Goal: Task Accomplishment & Management: Use online tool/utility

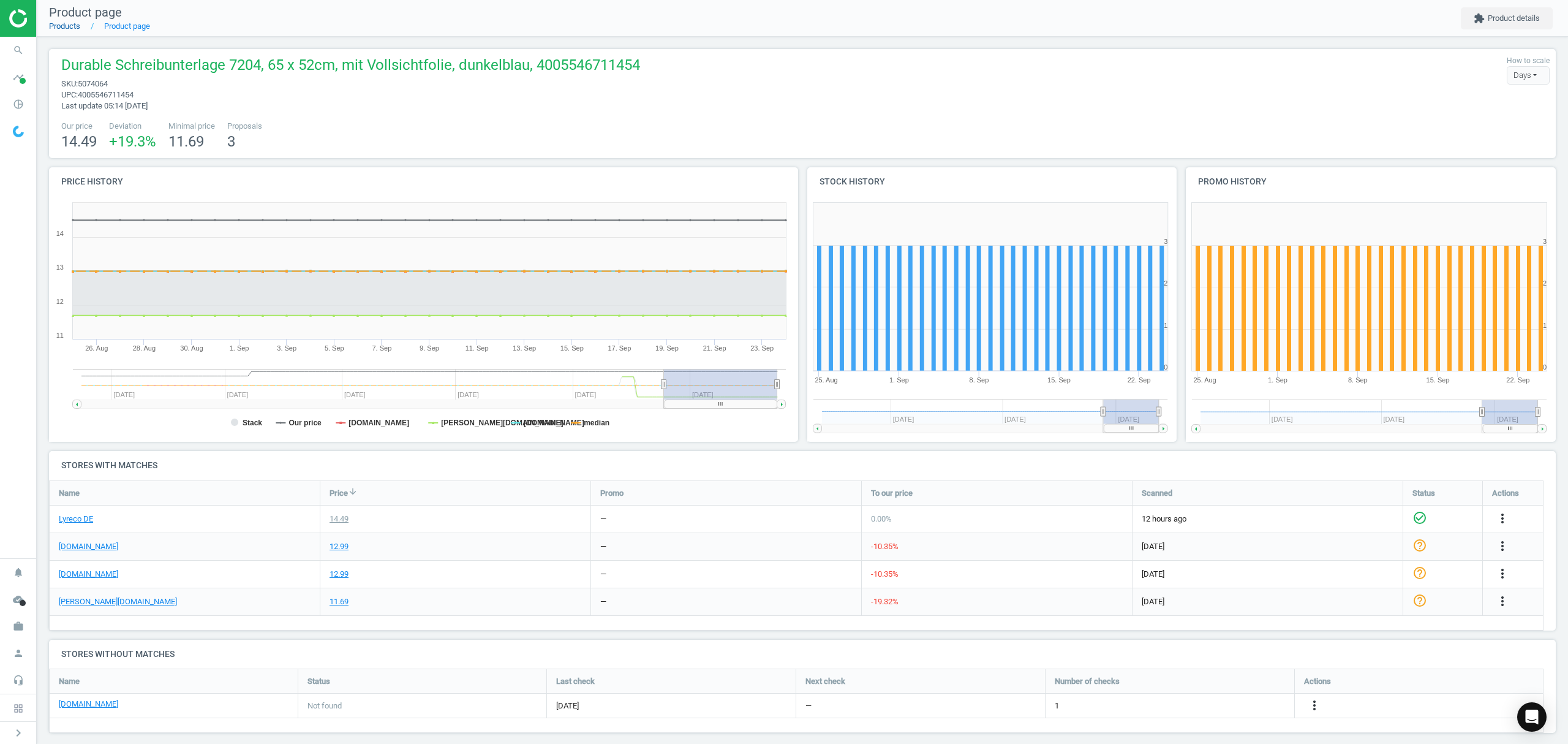
click at [67, 25] on link "Products" at bounding box center [64, 26] width 31 height 9
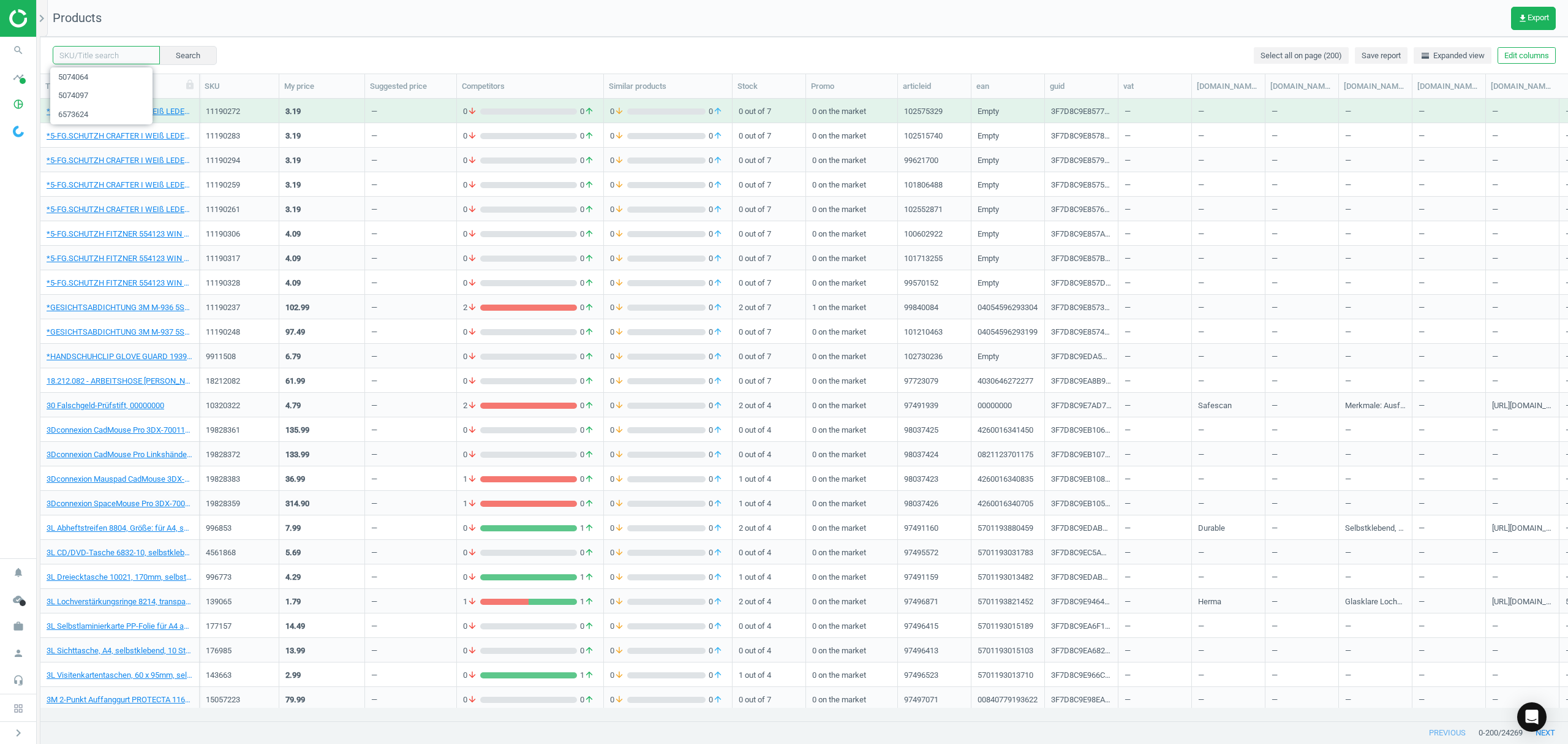
click at [101, 50] on input "text" at bounding box center [106, 55] width 107 height 18
paste input "20014402"
type input "20014402"
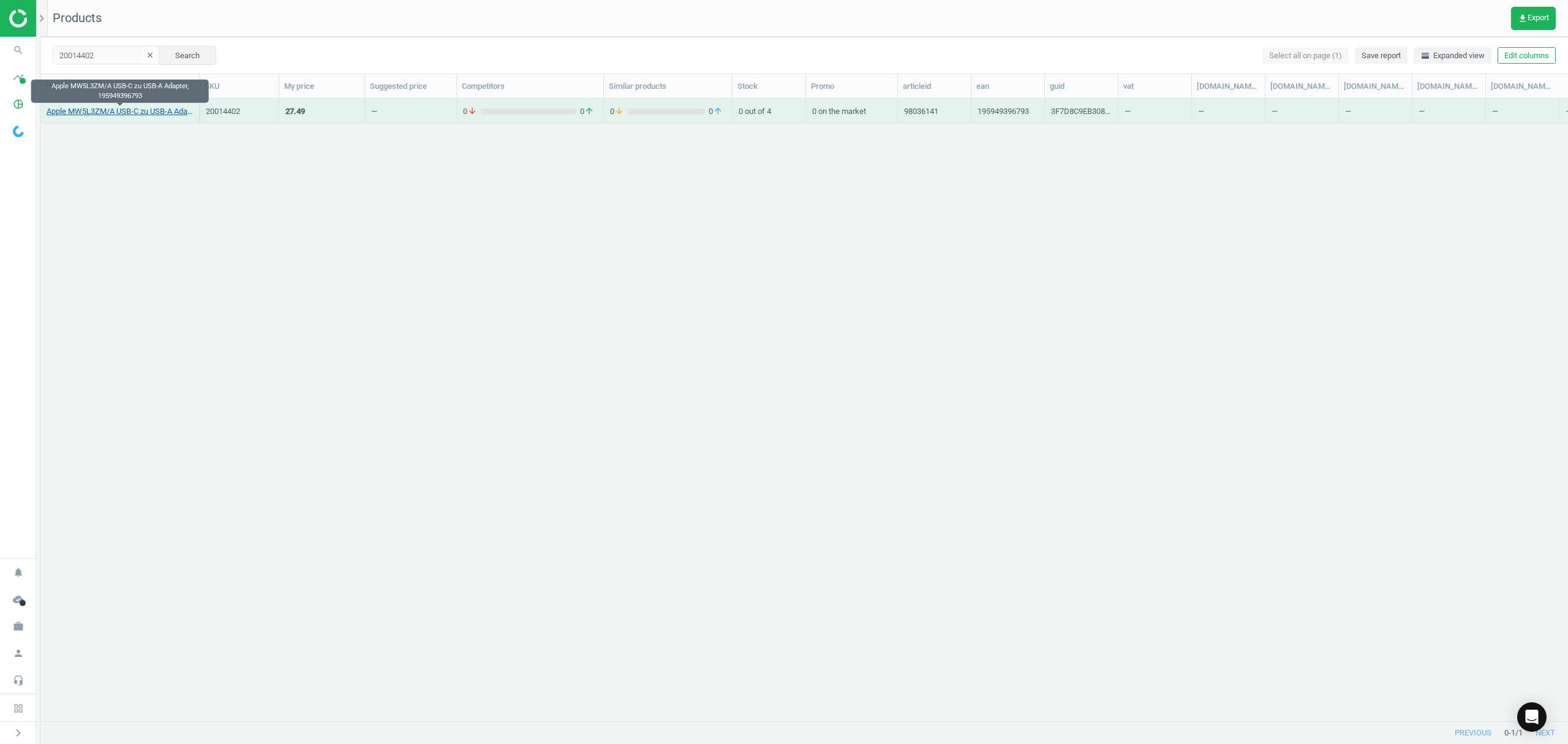
click at [101, 115] on link "Apple MW5L3ZM/A USB-C zu USB-A Adapter, 195949396793" at bounding box center [120, 112] width 147 height 11
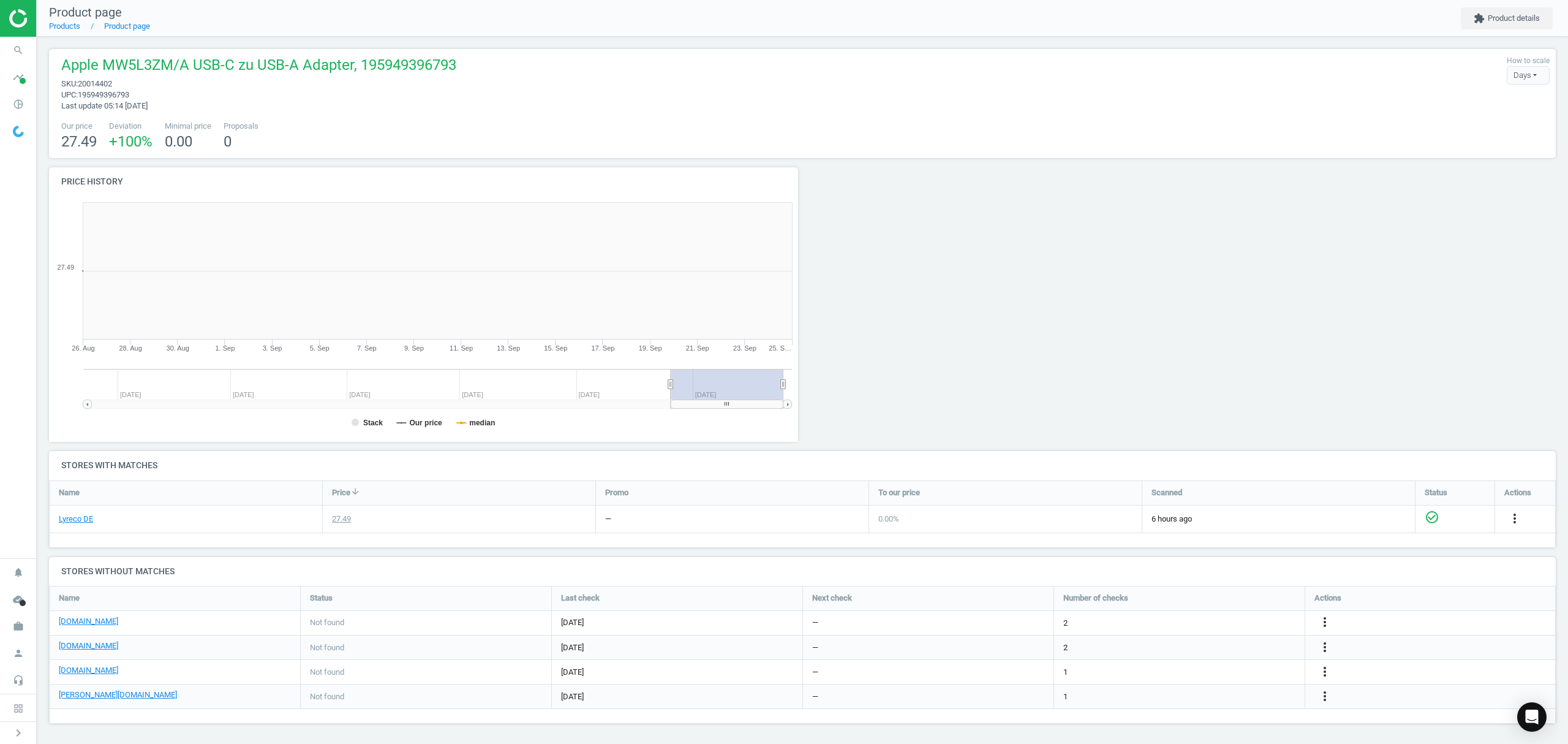
scroll to position [270, 767]
click at [1314, 672] on icon "more_vert" at bounding box center [1315, 672] width 15 height 15
click at [1179, 670] on link "Edit URL/product option" at bounding box center [1219, 673] width 168 height 19
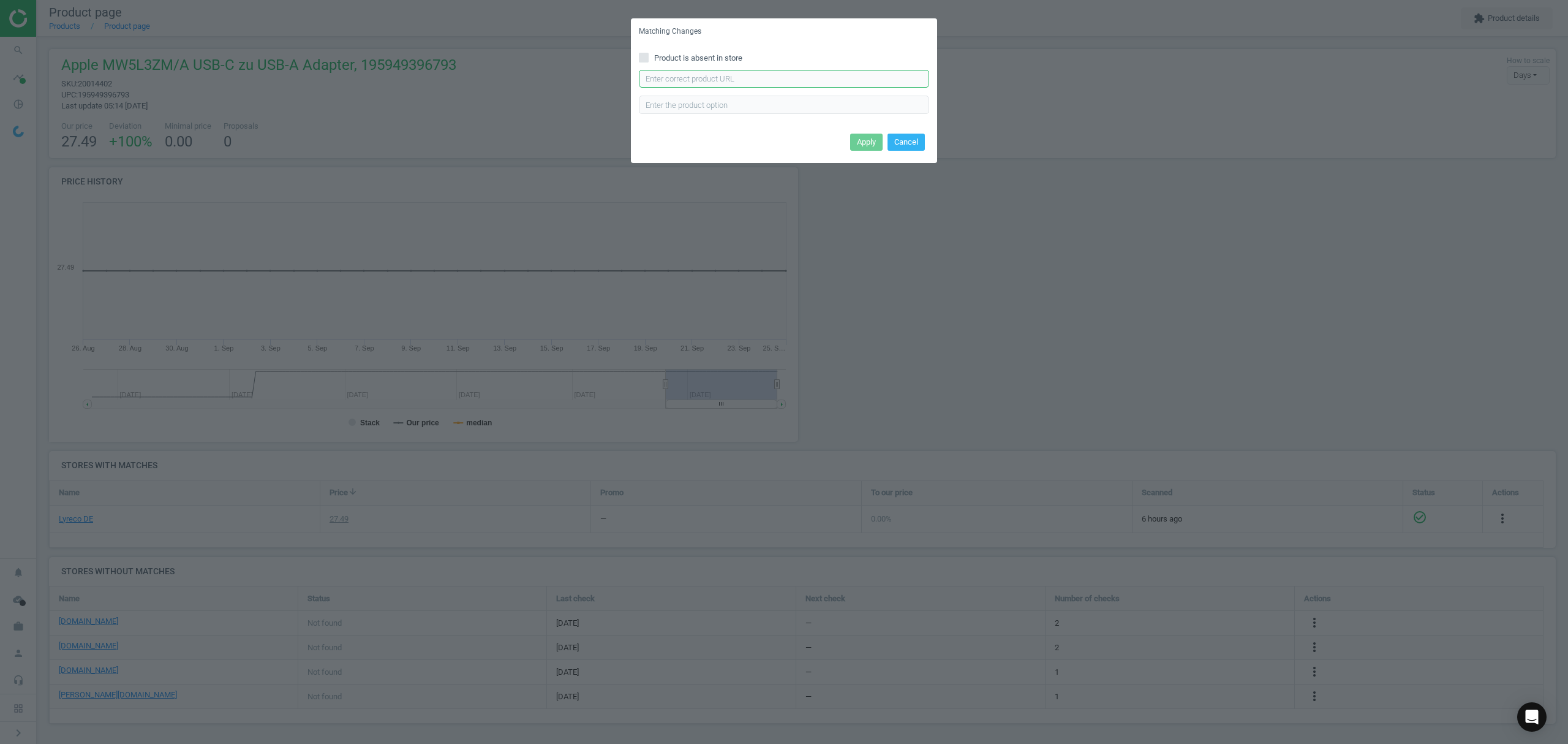
click at [724, 77] on input "text" at bounding box center [784, 79] width 291 height 18
paste input "https://www.office-discount.de/apple-adapter-707929"
type input "https://www.office-discount.de/apple-adapter-707929"
click at [865, 141] on button "Apply" at bounding box center [866, 142] width 32 height 17
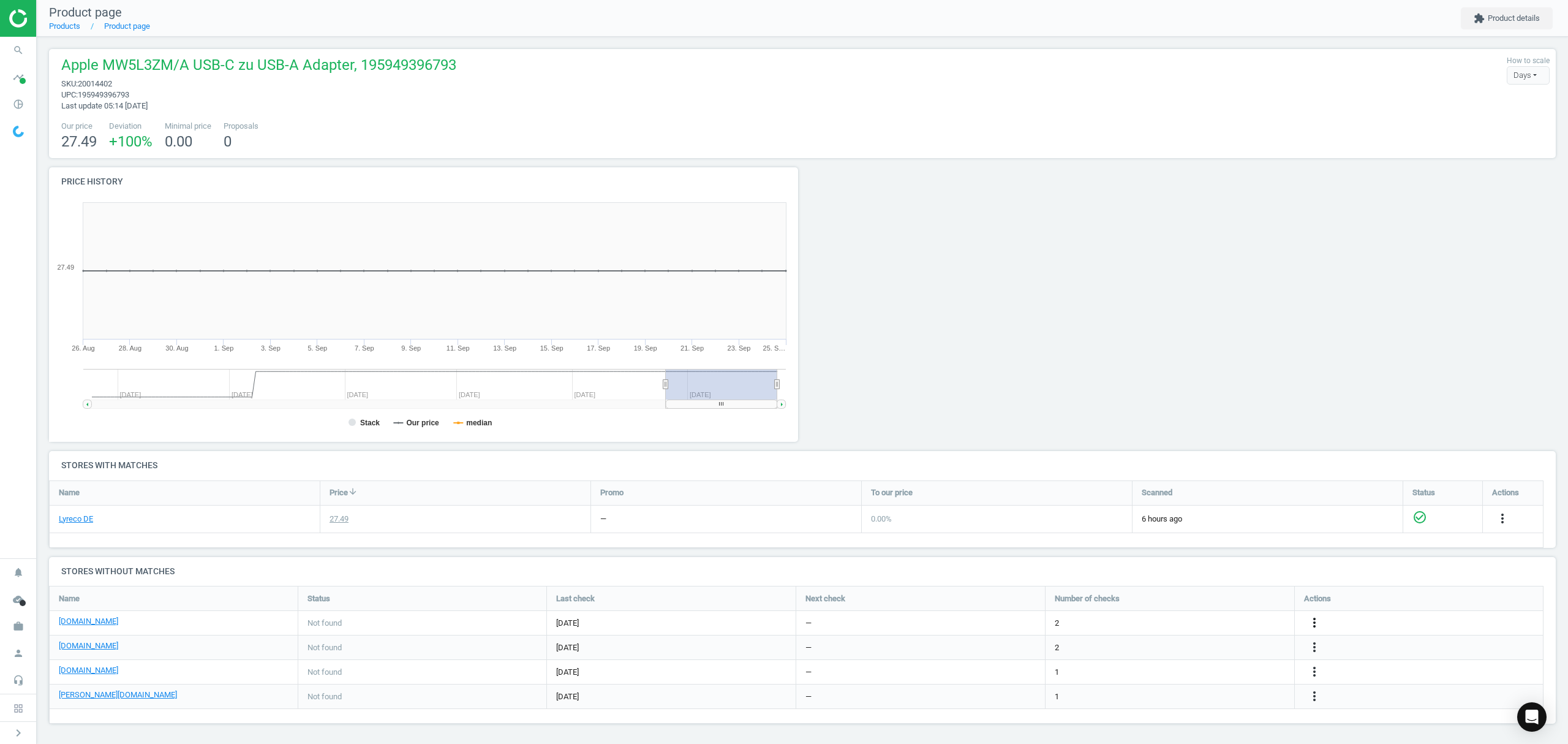
click at [1316, 621] on icon "more_vert" at bounding box center [1315, 623] width 15 height 15
click at [1236, 621] on link "Edit URL/product option" at bounding box center [1219, 624] width 168 height 19
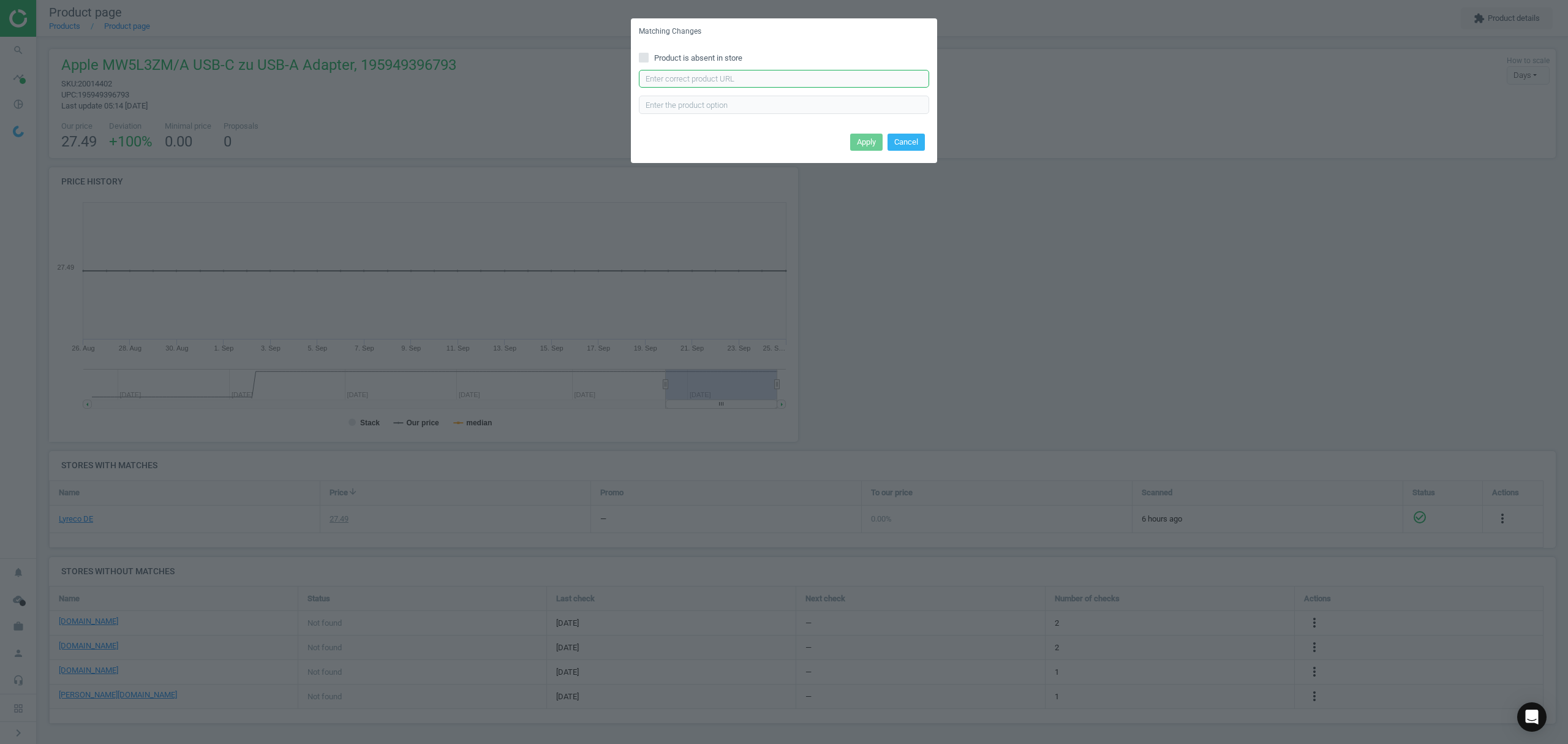
click at [765, 79] on input "text" at bounding box center [784, 79] width 291 height 18
paste input "https://www.bueromarkt-ag.de/usb-adapter_apple_mj1m2zma_weiss,p-mj1m2zma.html"
type input "https://www.bueromarkt-ag.de/usb-adapter_apple_mj1m2zma_weiss,p-mj1m2zma.html"
click at [866, 136] on button "Apply" at bounding box center [866, 142] width 32 height 17
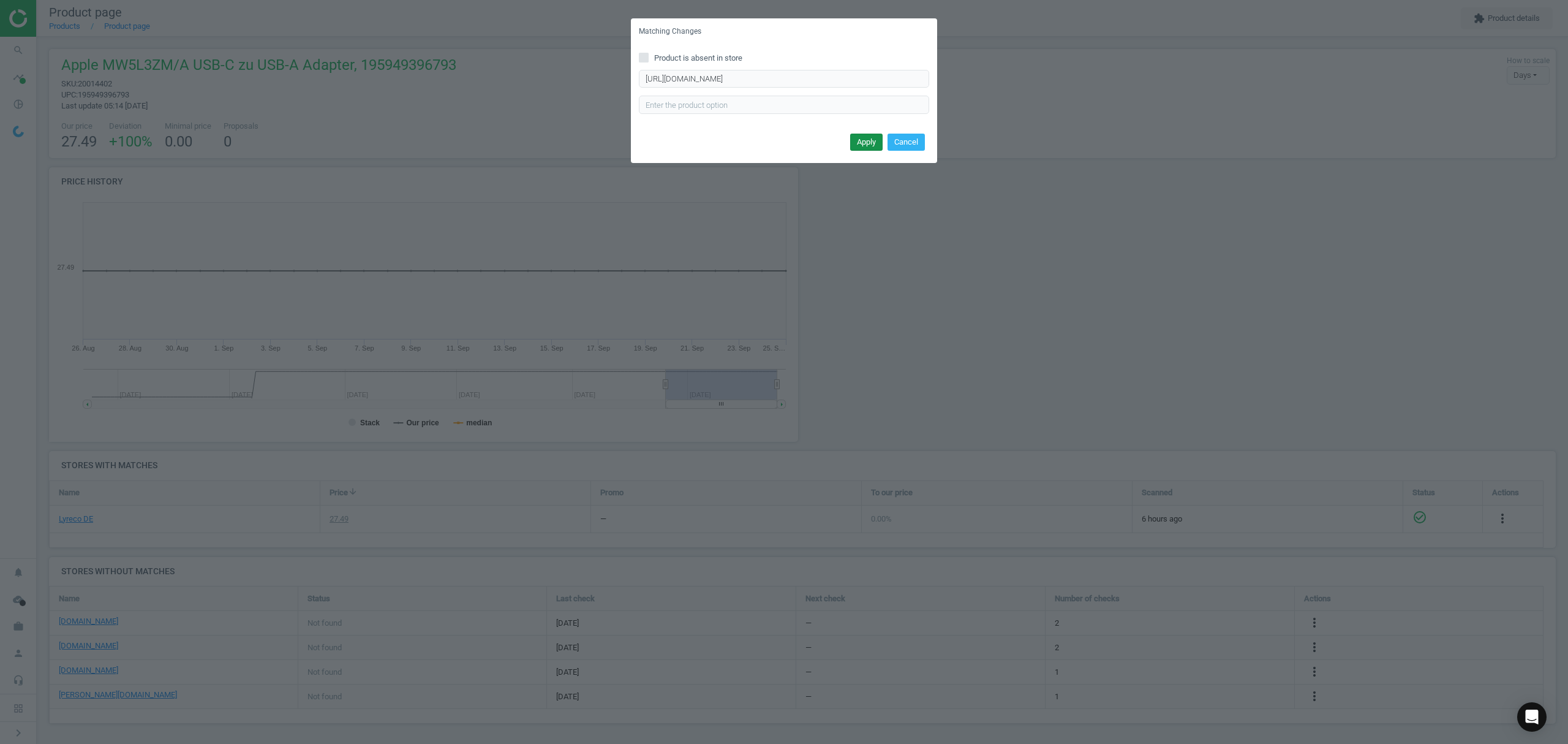
scroll to position [0, 0]
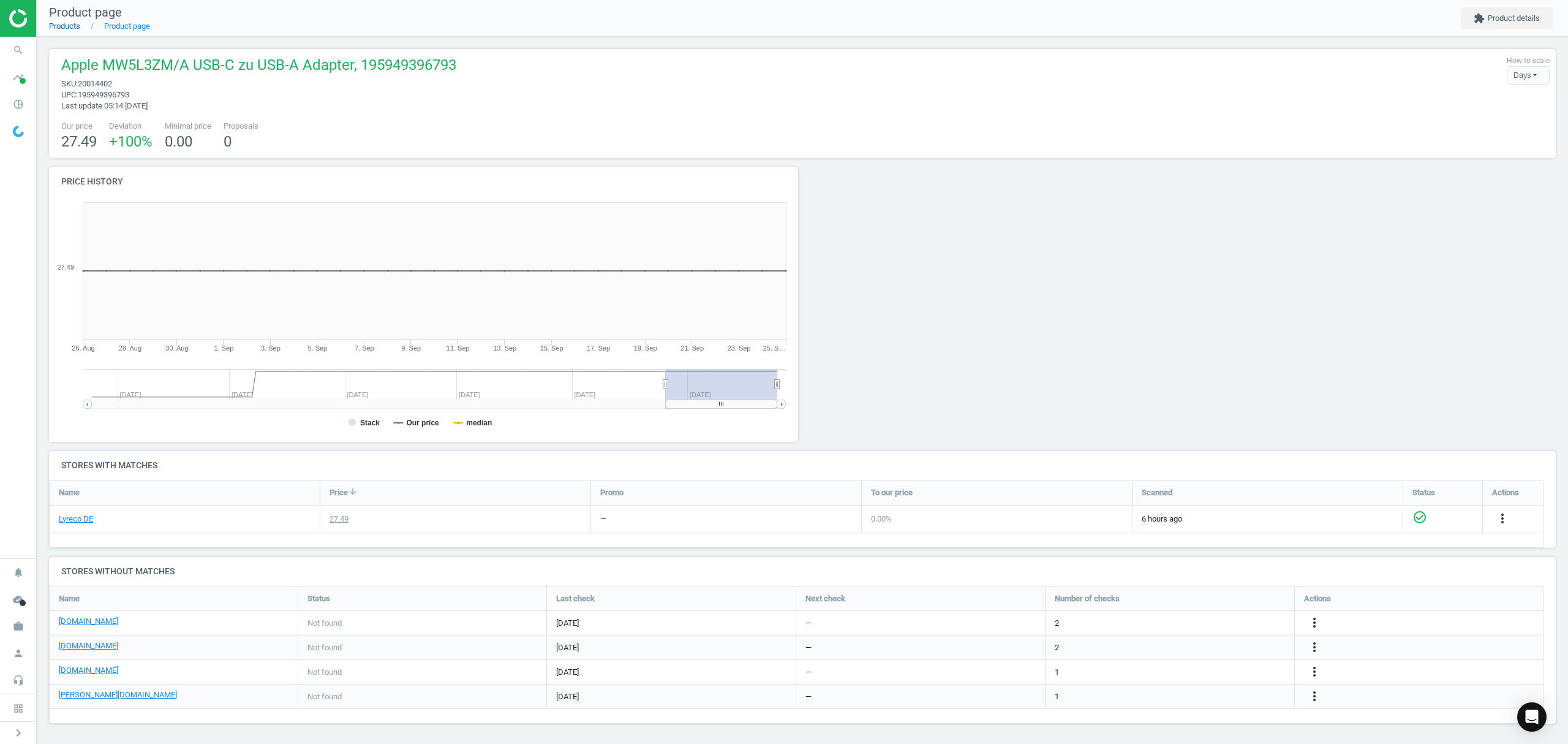
click at [67, 22] on link "Products" at bounding box center [64, 26] width 31 height 9
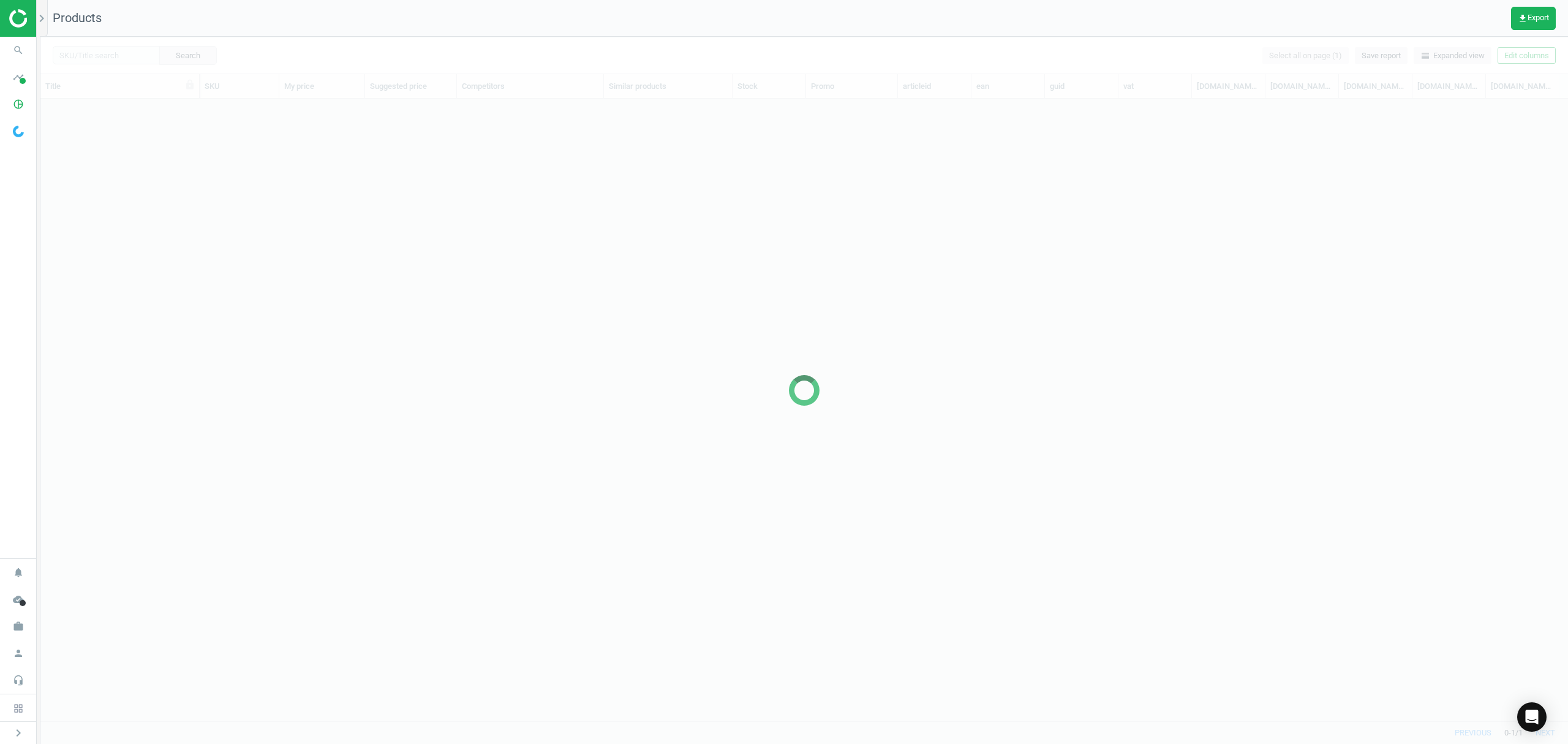
scroll to position [597, 1515]
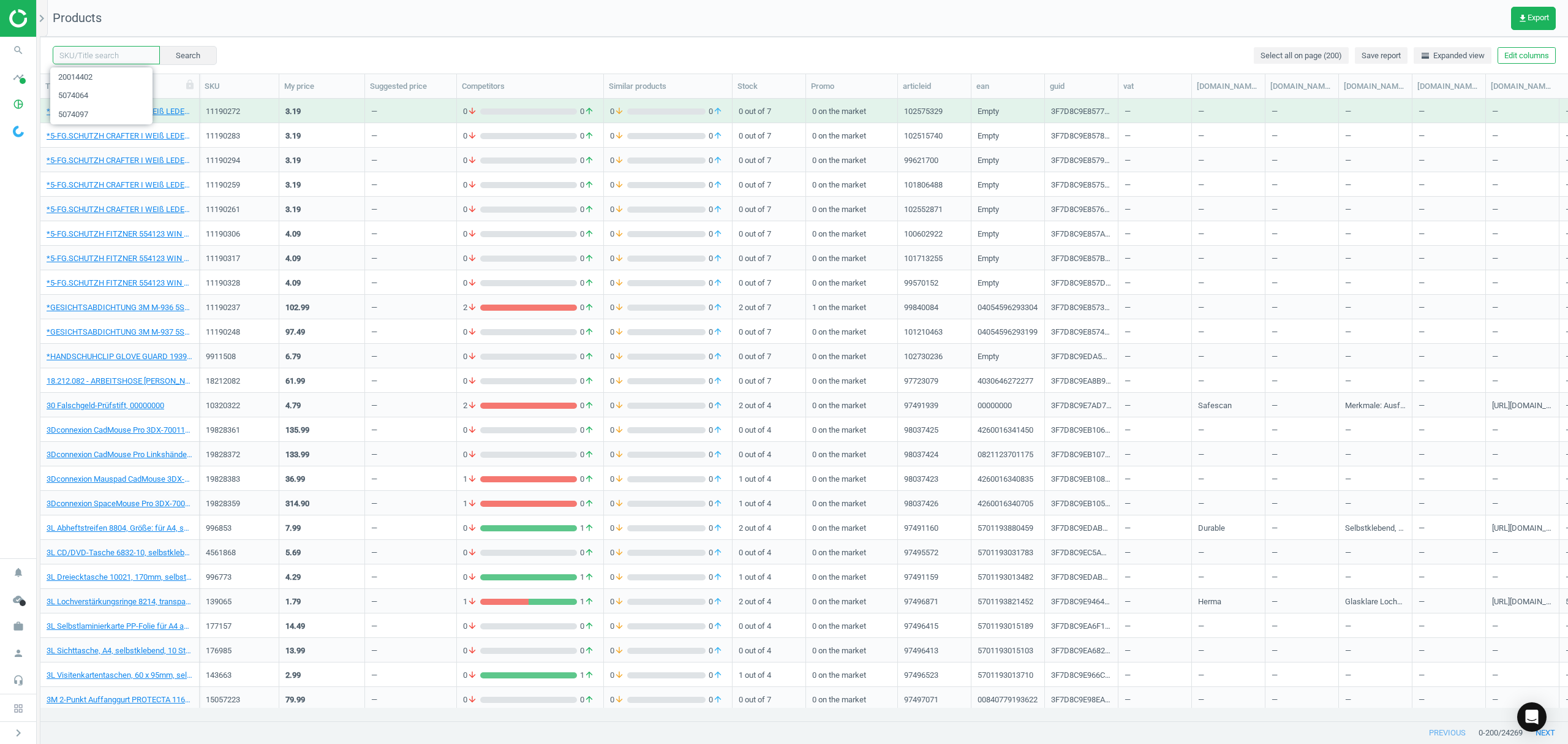
click at [99, 49] on input "text" at bounding box center [106, 55] width 107 height 18
paste input "14577028"
type input "14577028"
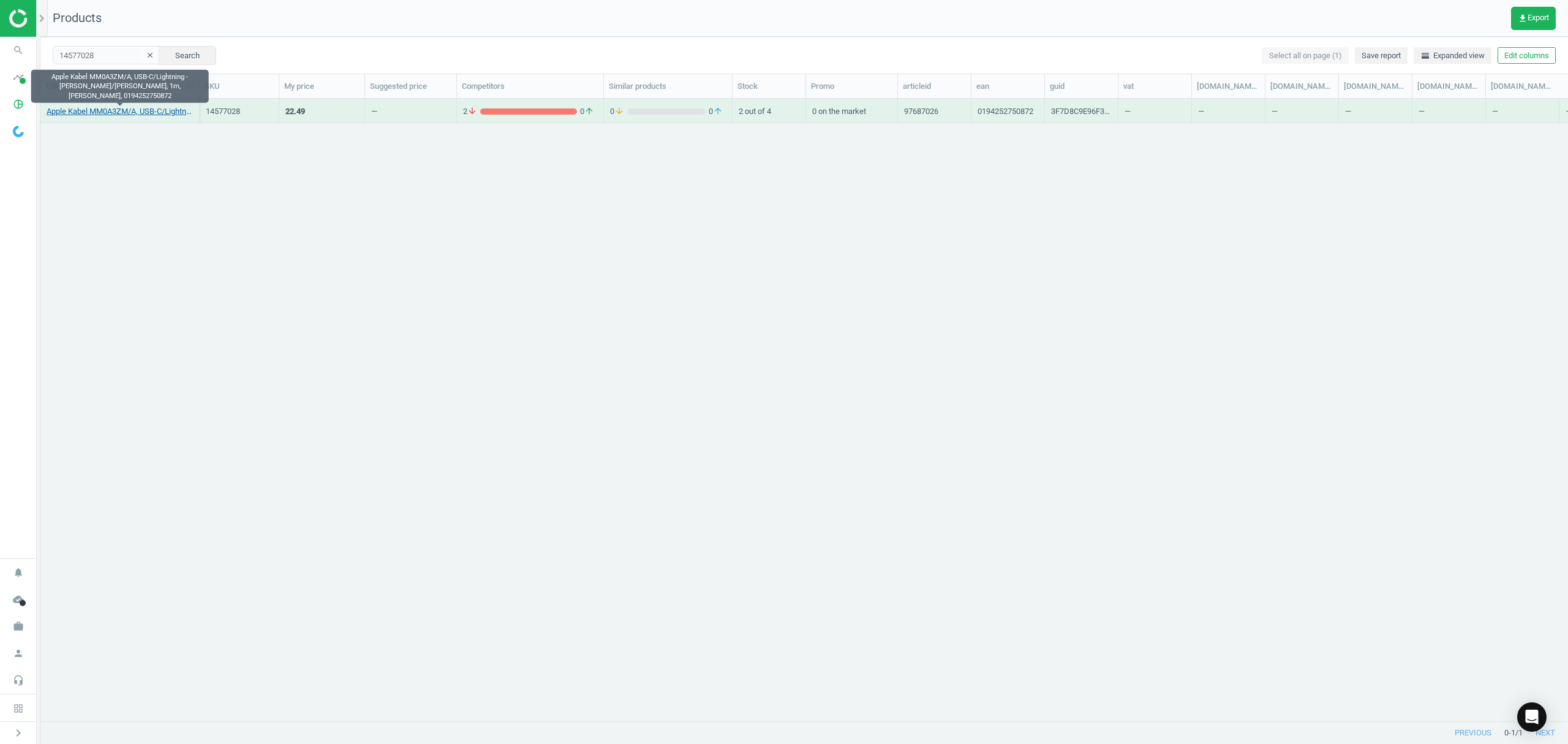
click at [137, 112] on link "Apple Kabel MM0A3ZM/A, USB-C/Lightning - Stecker/Stecker, 1m, weiß, 01942527508…" at bounding box center [120, 112] width 147 height 11
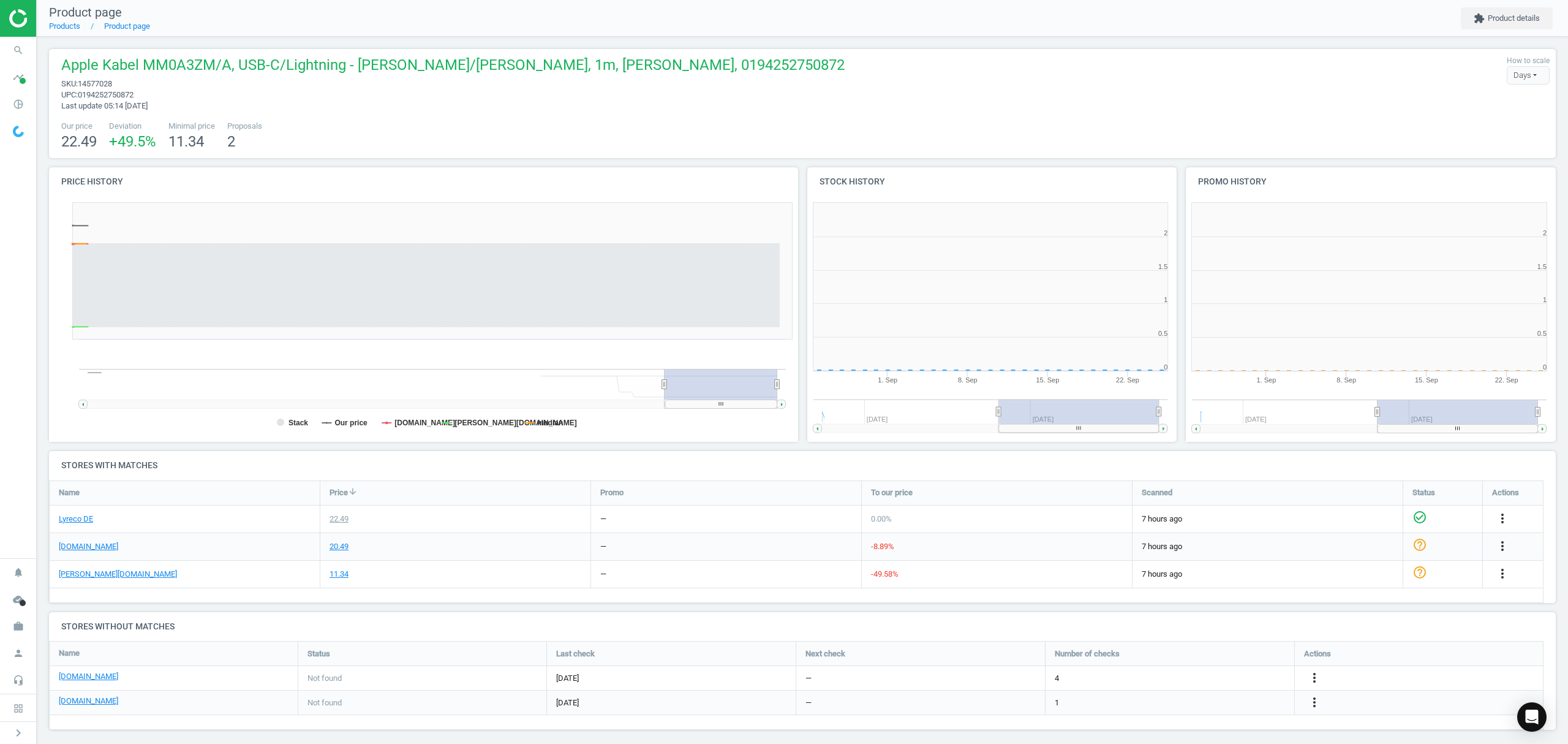
scroll to position [270, 392]
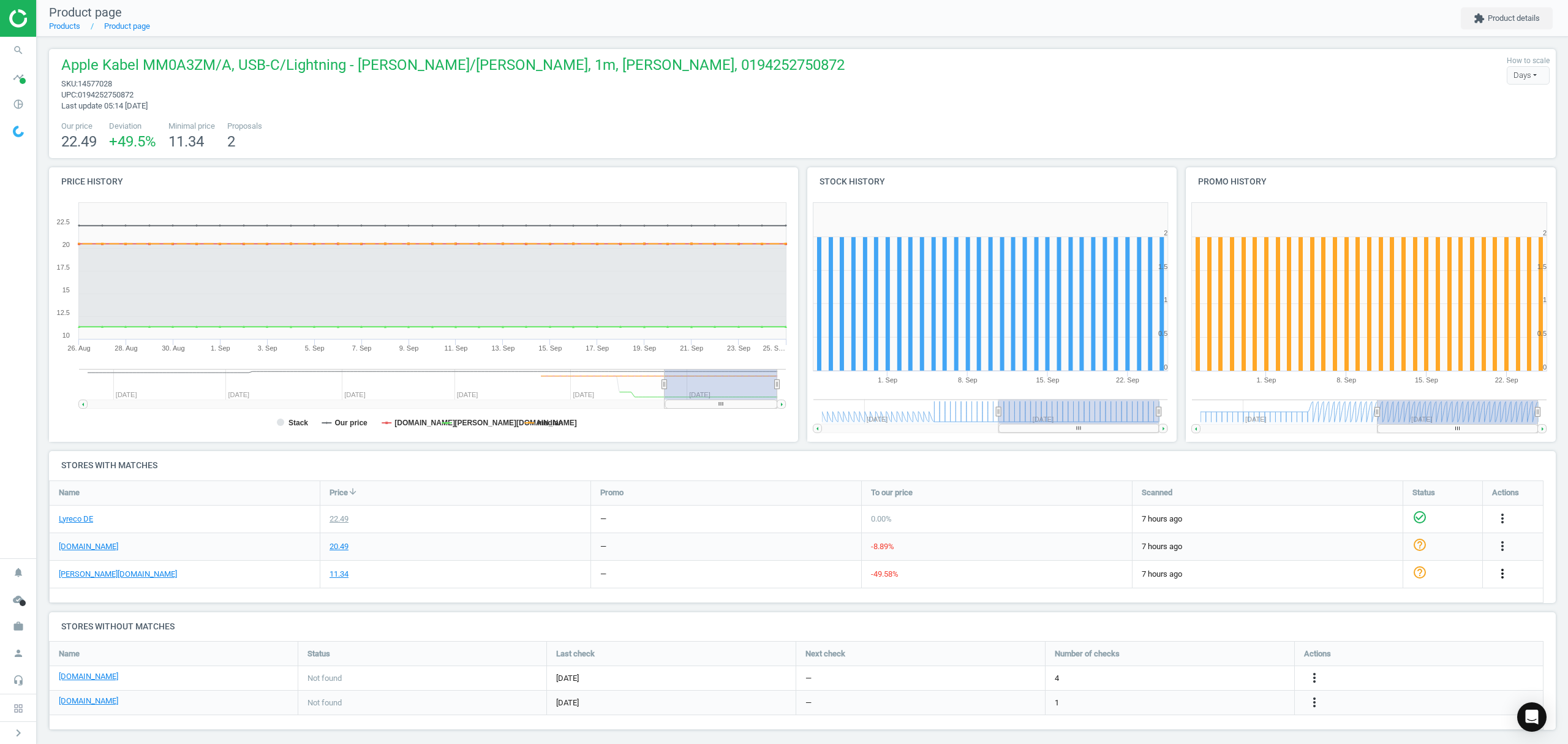
click at [1501, 570] on icon "more_vert" at bounding box center [1502, 573] width 15 height 15
click at [1351, 601] on link "Edit URL/product option" at bounding box center [1407, 602] width 168 height 19
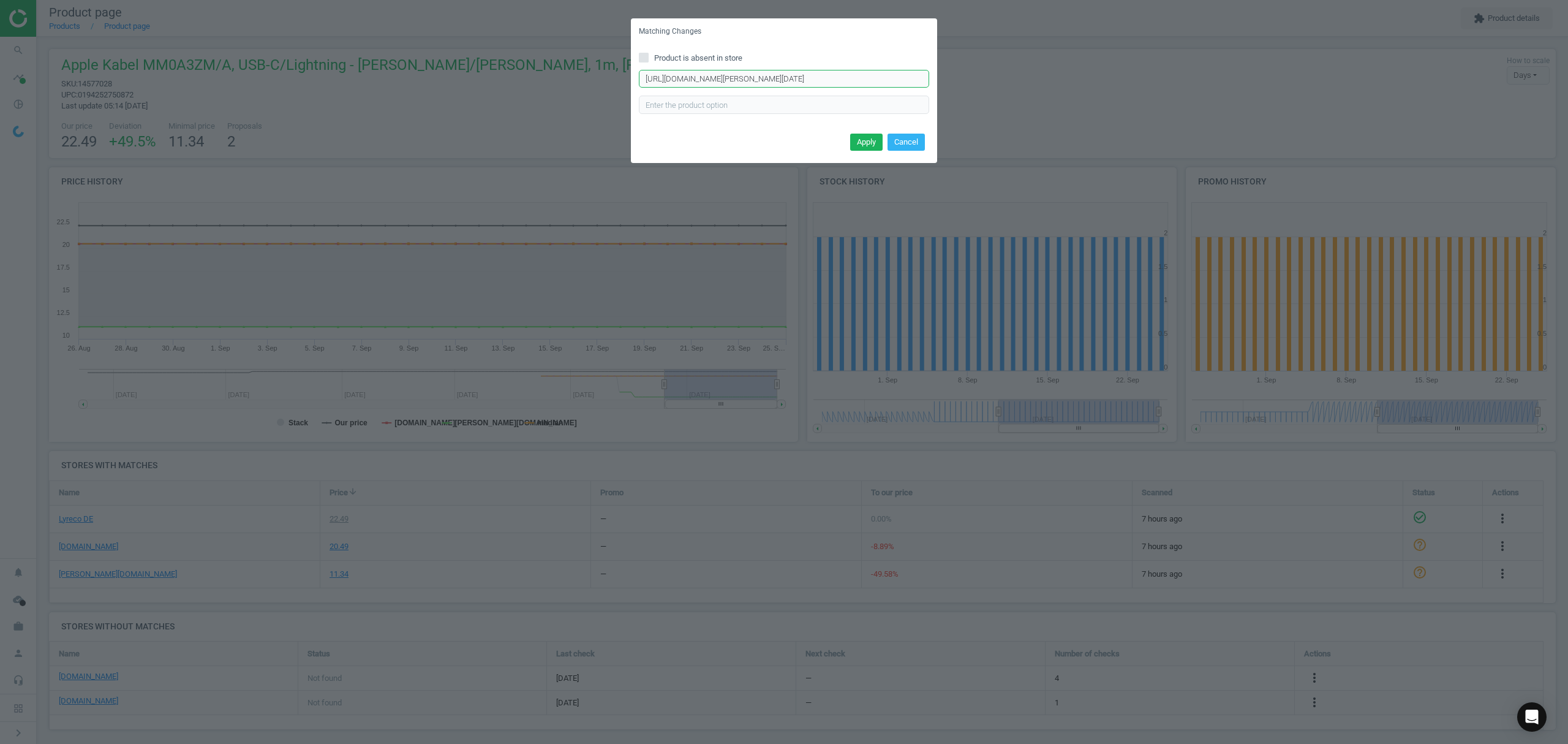
click at [740, 77] on input "https://www.otto-office.com/de/Apple-USBundx2011%3BC-auf-Lightning-Kabel-1-m/37…" at bounding box center [784, 79] width 291 height 18
paste input ";C-auf-Lightning-Kabel-1-m/372068/p"
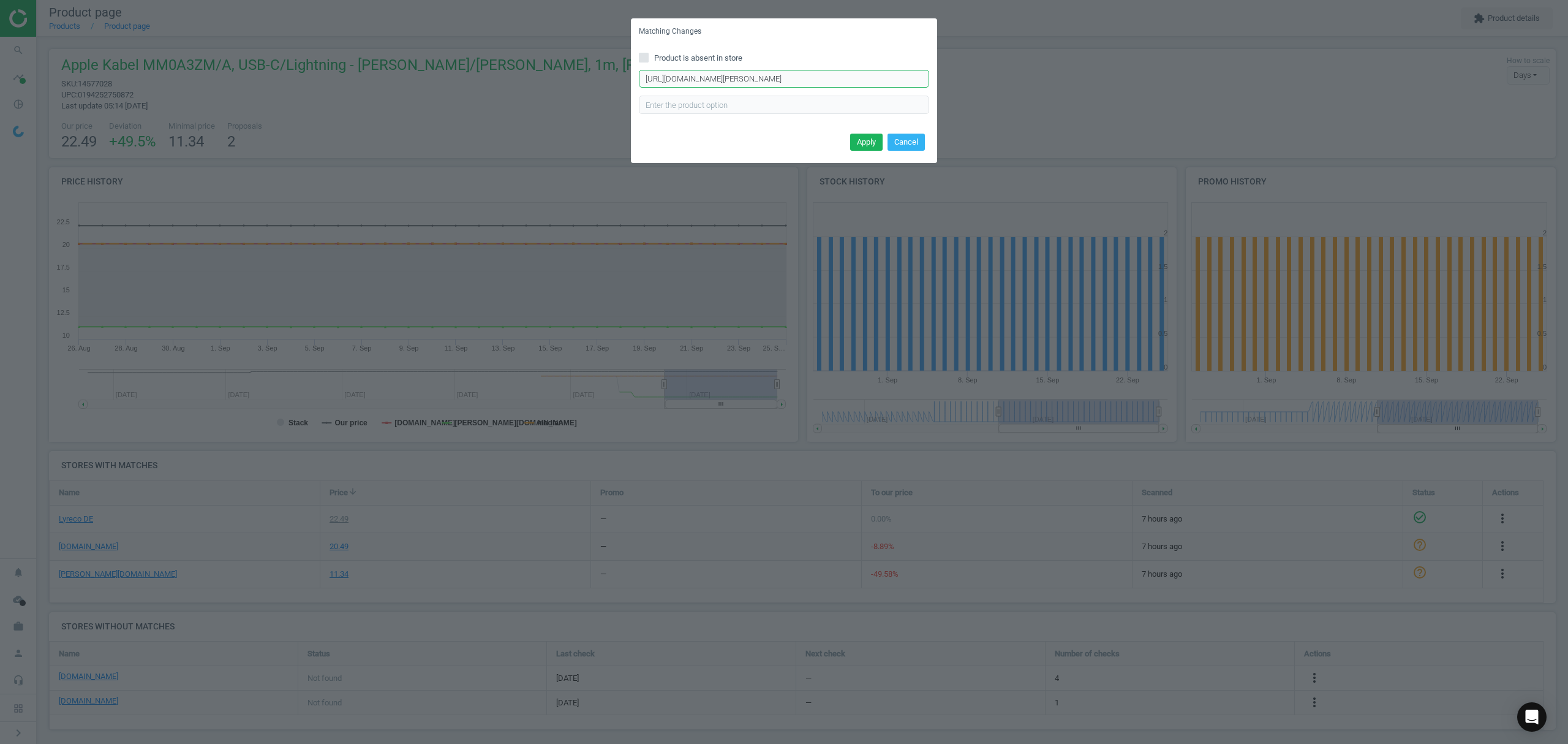
type input "https://www.otto-office.com/de/Apple-USBundx2011;C-auf-Lightning-Kabel-1-m/3720…"
click at [861, 130] on div "Apply Cancel" at bounding box center [784, 147] width 306 height 33
click at [858, 136] on button "Apply" at bounding box center [866, 142] width 32 height 17
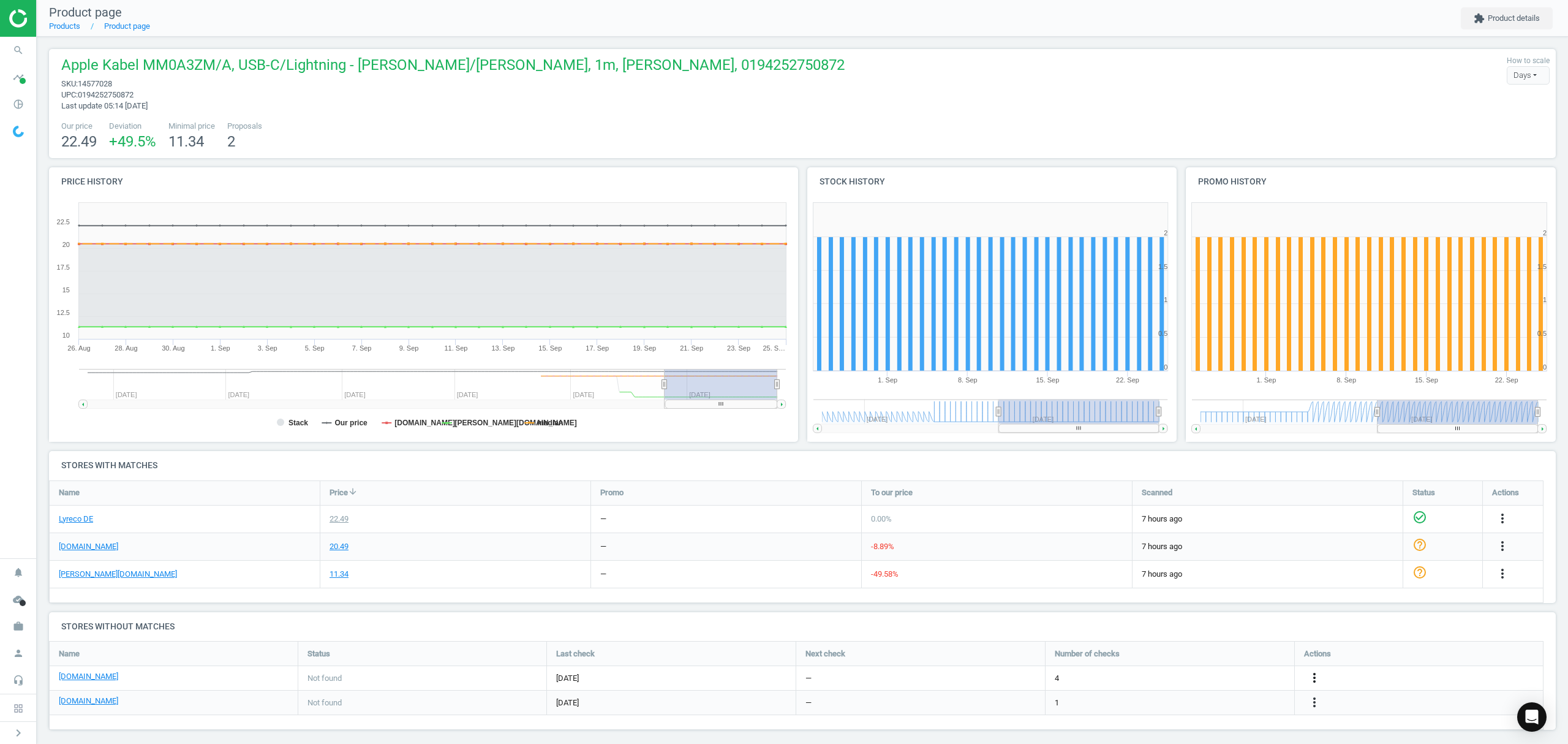
click at [1315, 681] on icon "more_vert" at bounding box center [1315, 678] width 15 height 15
click at [1181, 680] on link "Edit URL/product option" at bounding box center [1219, 678] width 168 height 19
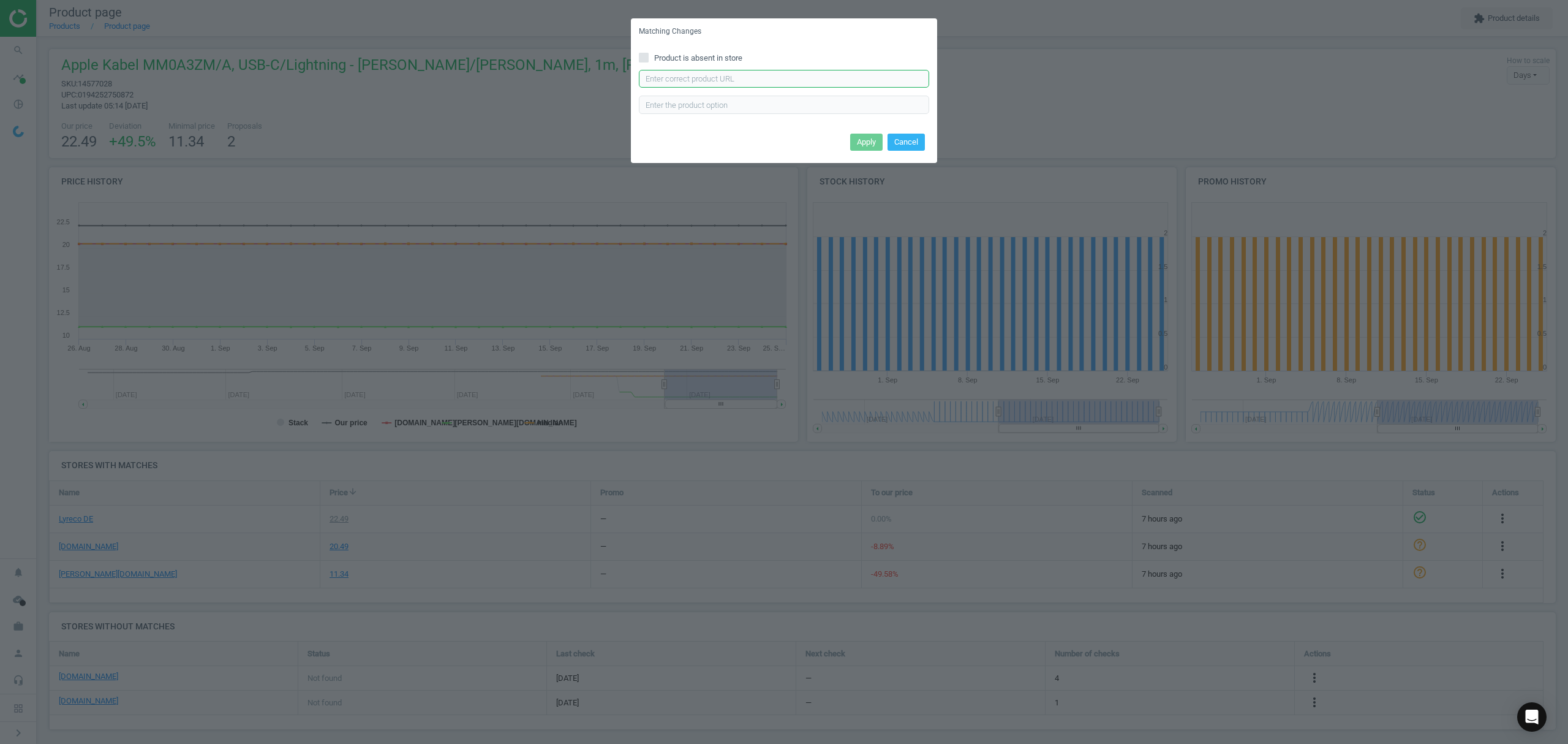
click at [726, 77] on input "text" at bounding box center [784, 79] width 291 height 18
paste input "https://www.bueromarkt-ag.de/ladekabel_apple_muq93zma_weiss_1m,p-muq93zm.html"
type input "https://www.bueromarkt-ag.de/ladekabel_apple_muq93zma_weiss_1m,p-muq93zm.html"
click at [866, 145] on button "Apply" at bounding box center [866, 142] width 32 height 17
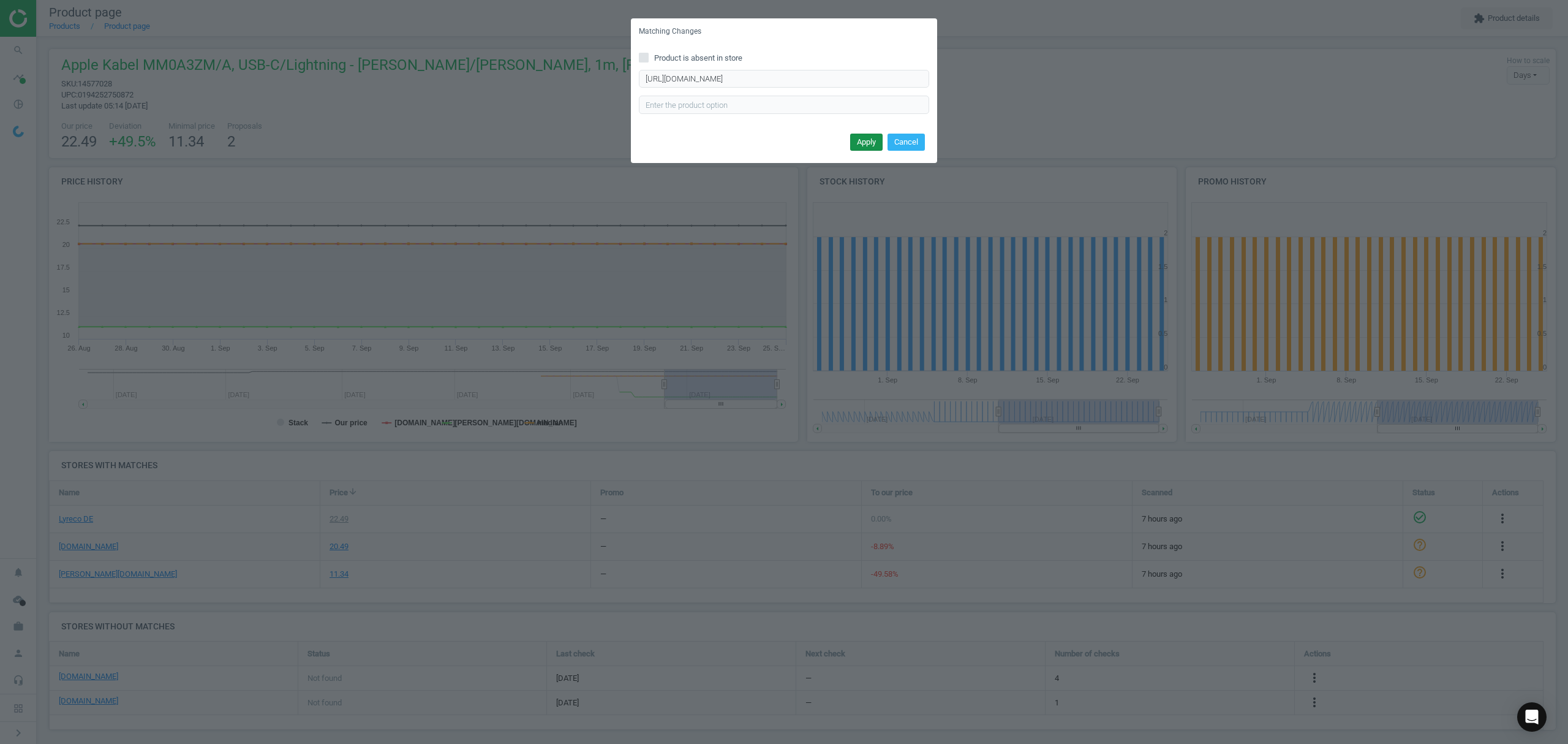
scroll to position [0, 0]
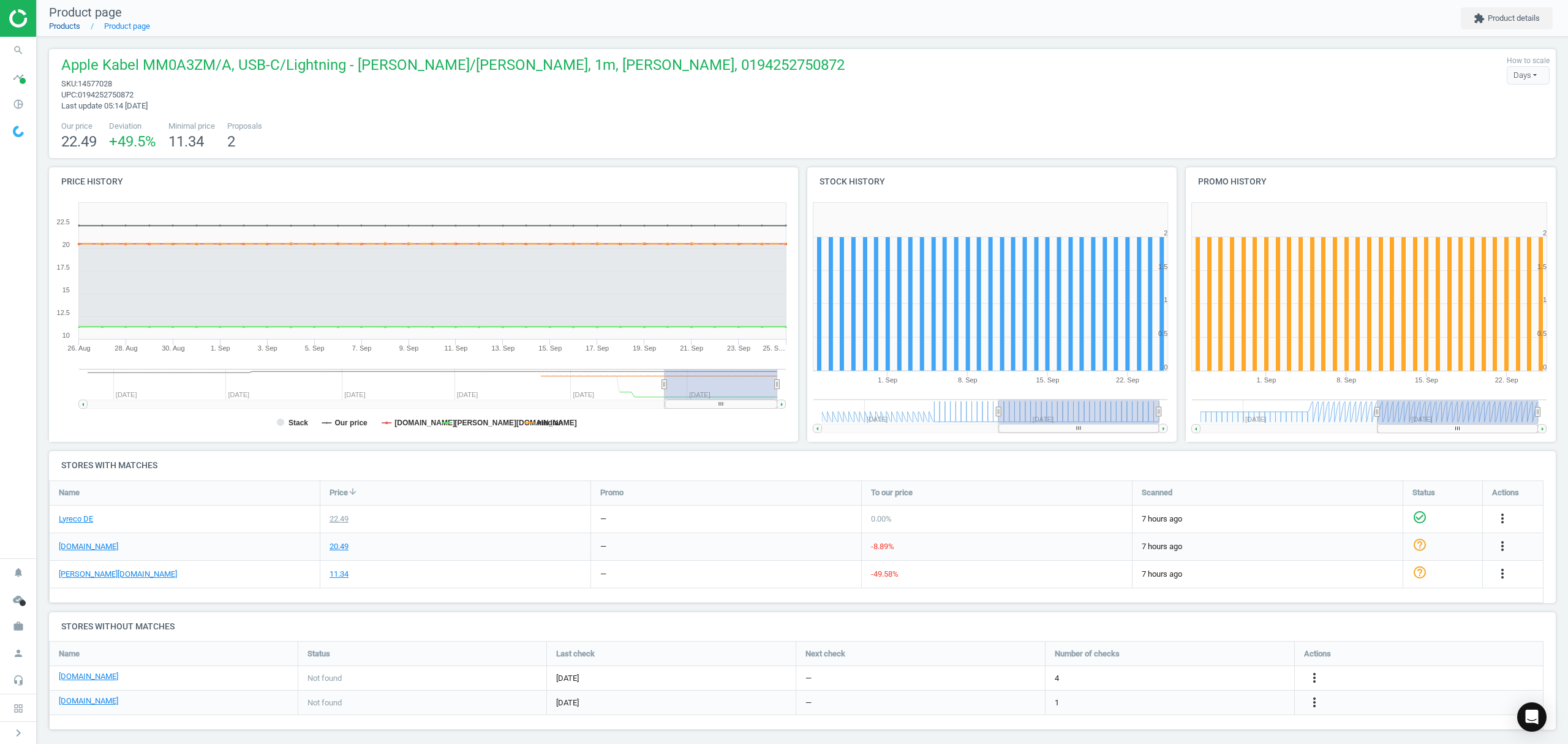
click at [74, 23] on link "Products" at bounding box center [64, 26] width 31 height 9
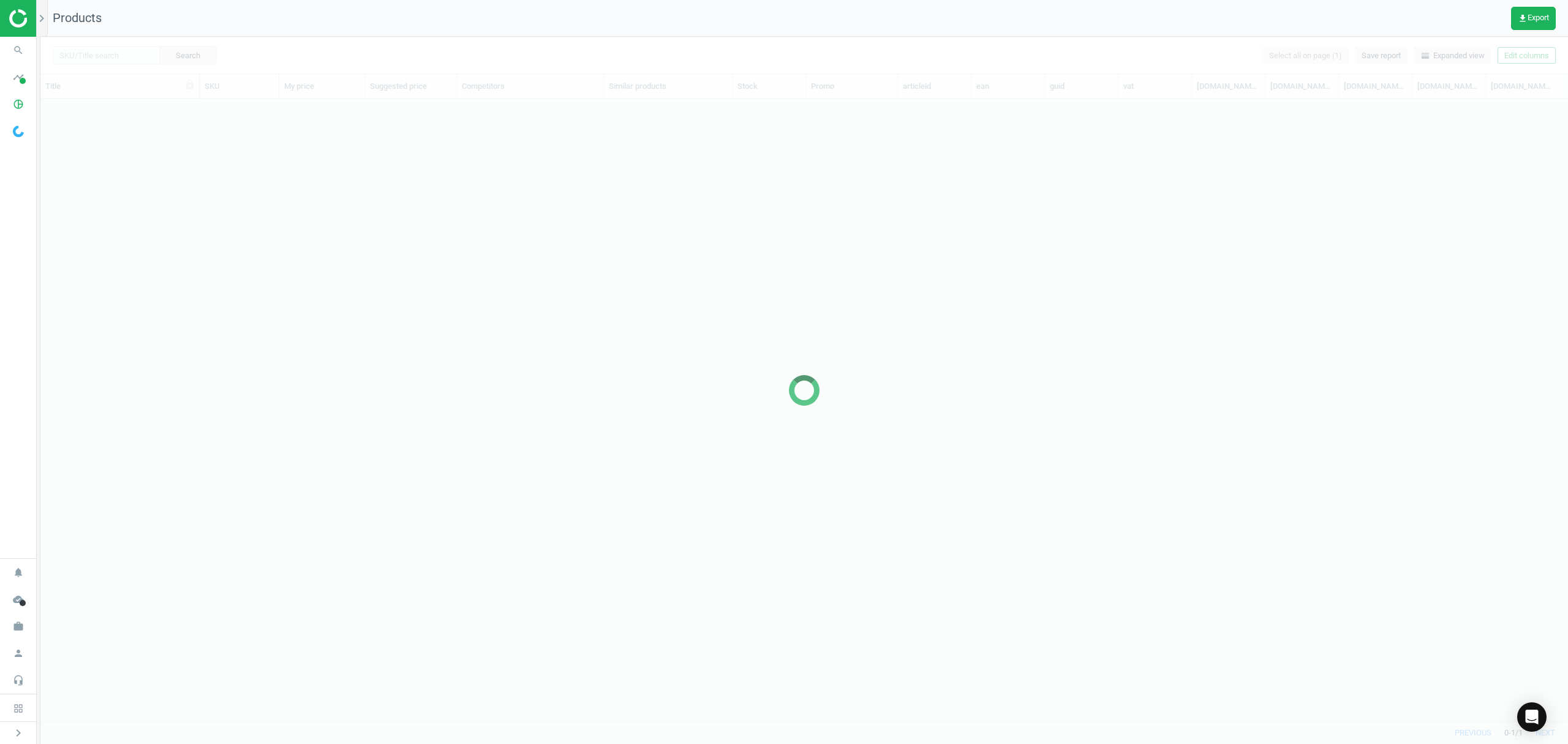
scroll to position [597, 1515]
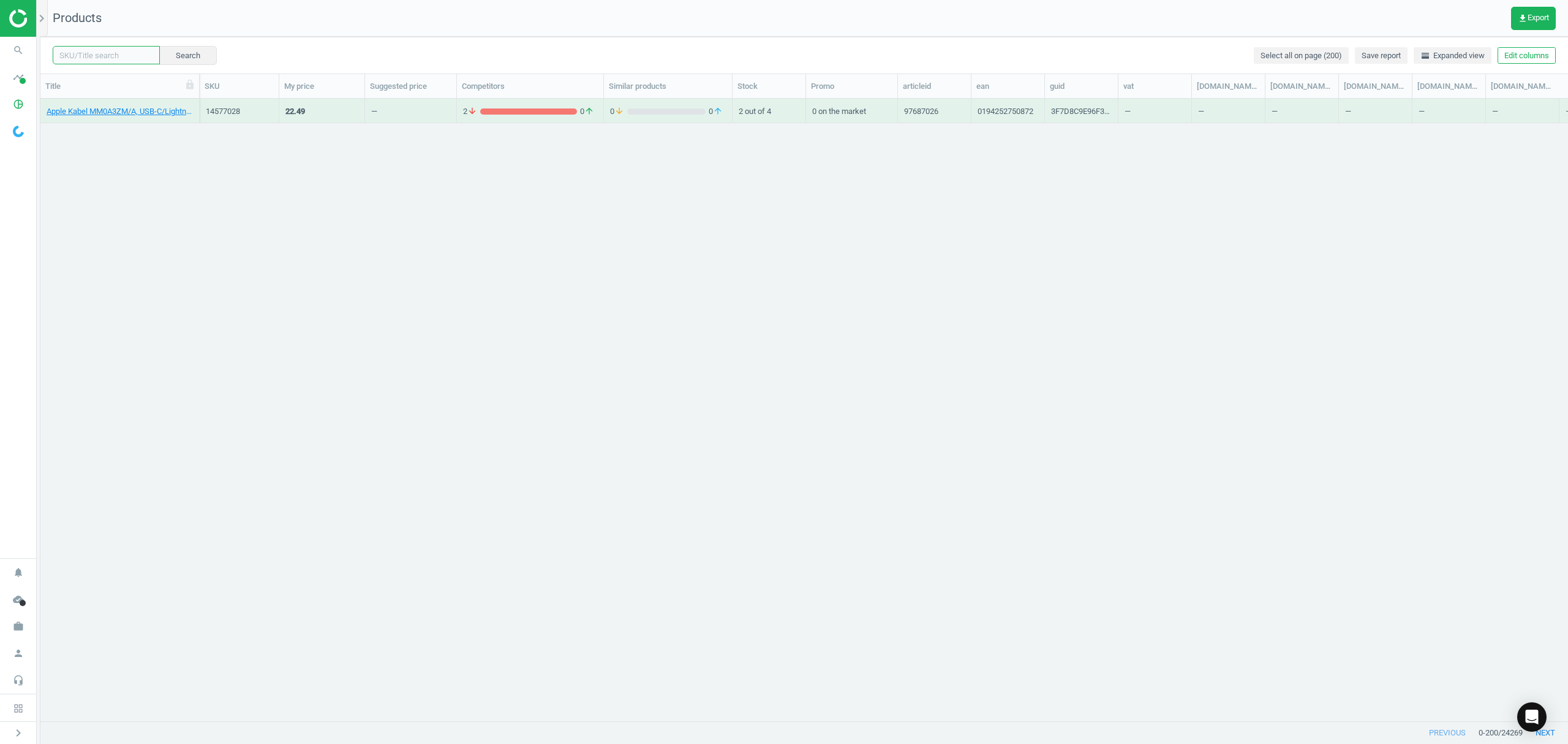
click at [96, 55] on input "text" at bounding box center [106, 55] width 107 height 18
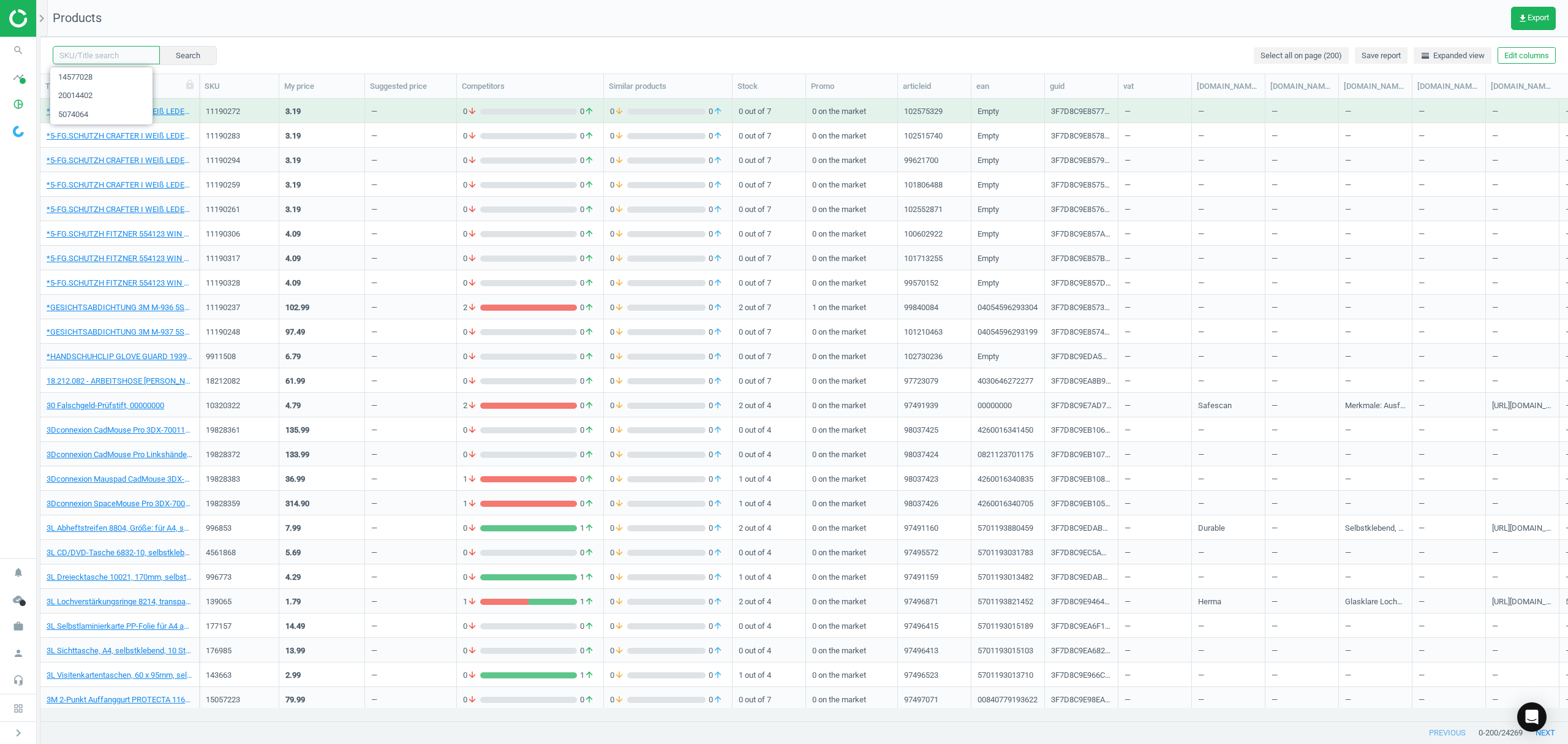
paste input "7634405"
type input "7634405"
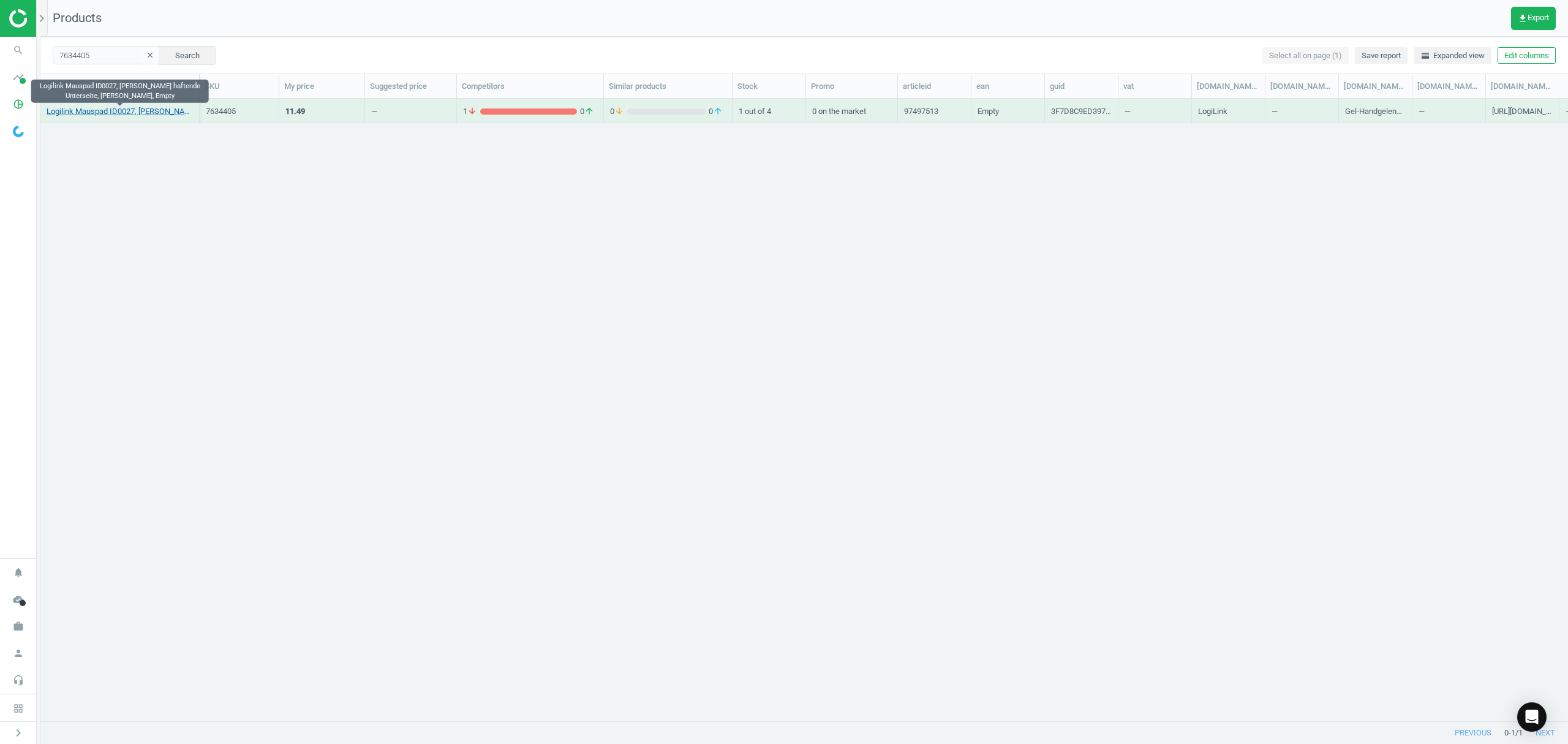
click at [98, 110] on link "Logilink Mauspad ID0027, stark haftende Unterseite, schwarz, Empty" at bounding box center [120, 112] width 147 height 11
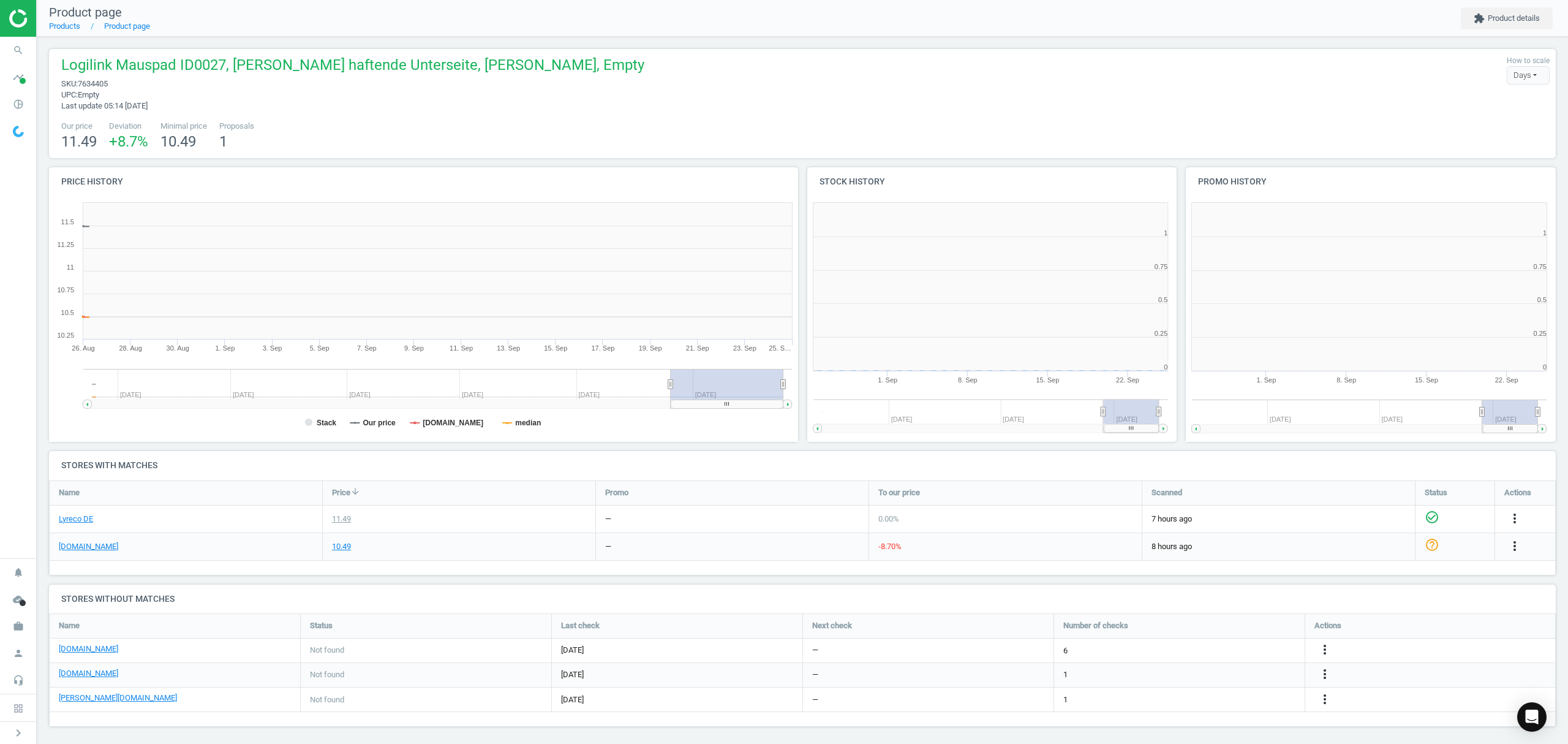
scroll to position [270, 767]
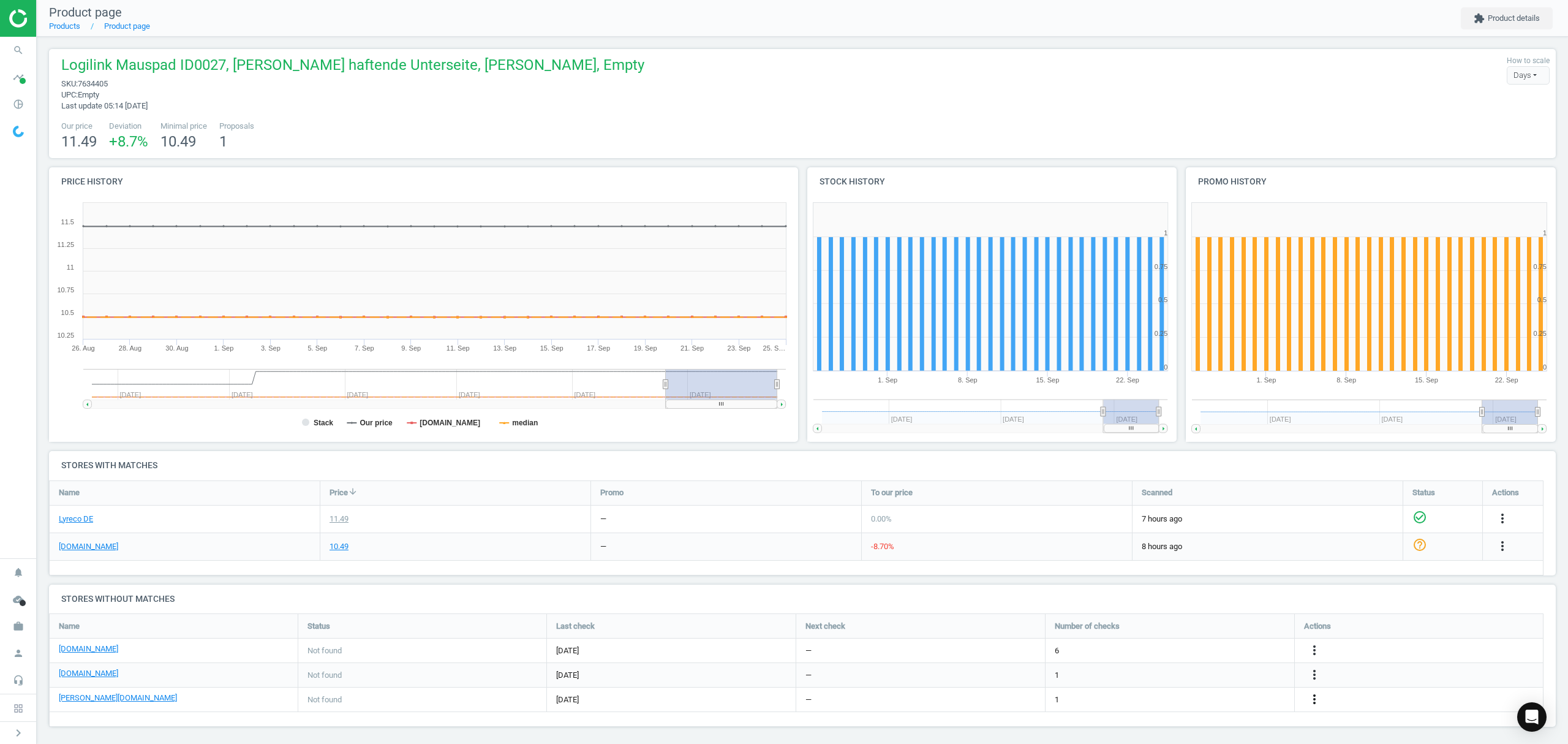
click at [1314, 701] on icon "more_vert" at bounding box center [1315, 699] width 15 height 15
click at [1201, 702] on link "Edit URL/product option" at bounding box center [1219, 700] width 168 height 19
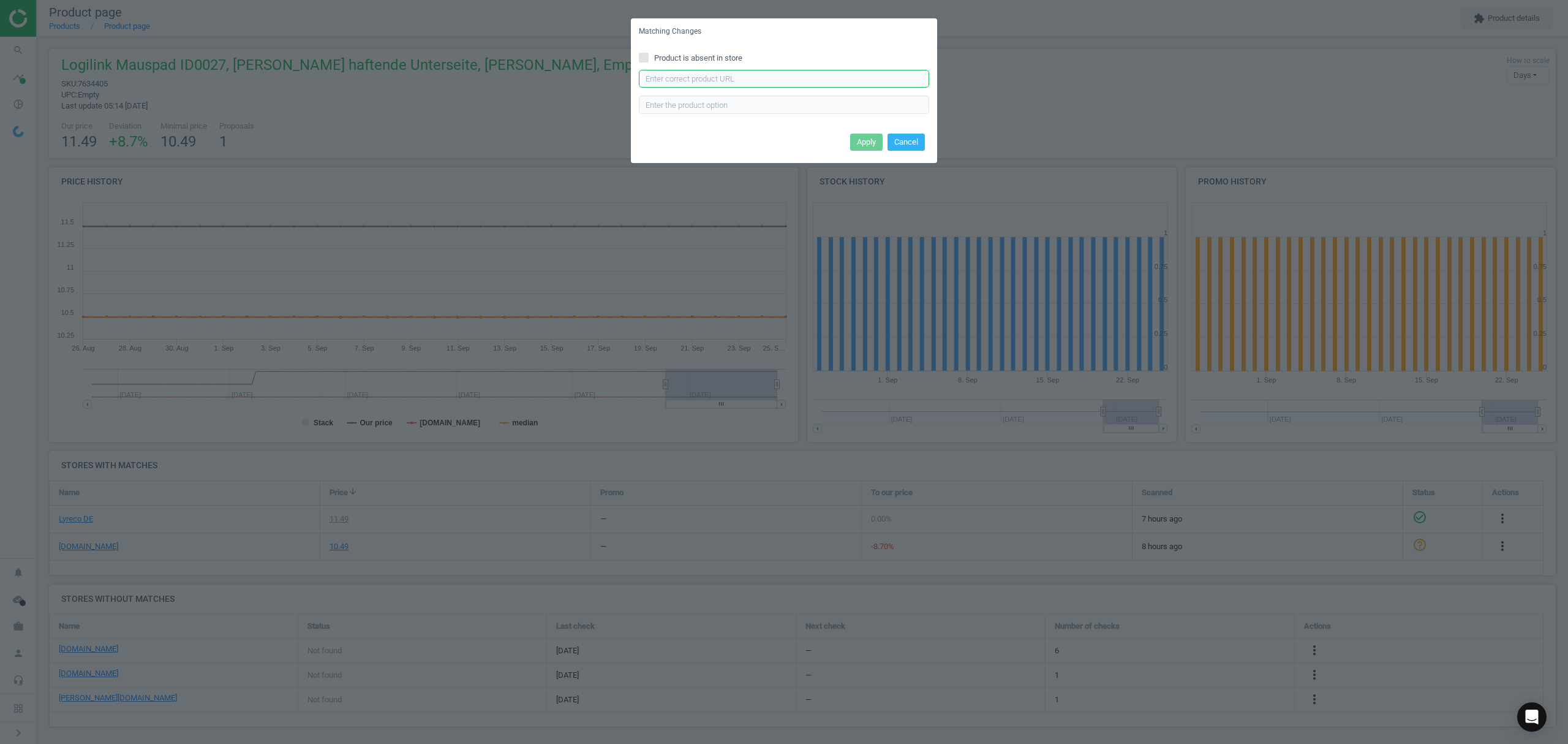
click at [794, 81] on input "text" at bounding box center [784, 79] width 291 height 18
paste input "https://www.otto-office.com/de/MediaRange-Ergonomische-Mausunterlage-mit-Handge…"
type input "https://www.otto-office.com/de/MediaRange-Ergonomische-Mausunterlage-mit-Handge…"
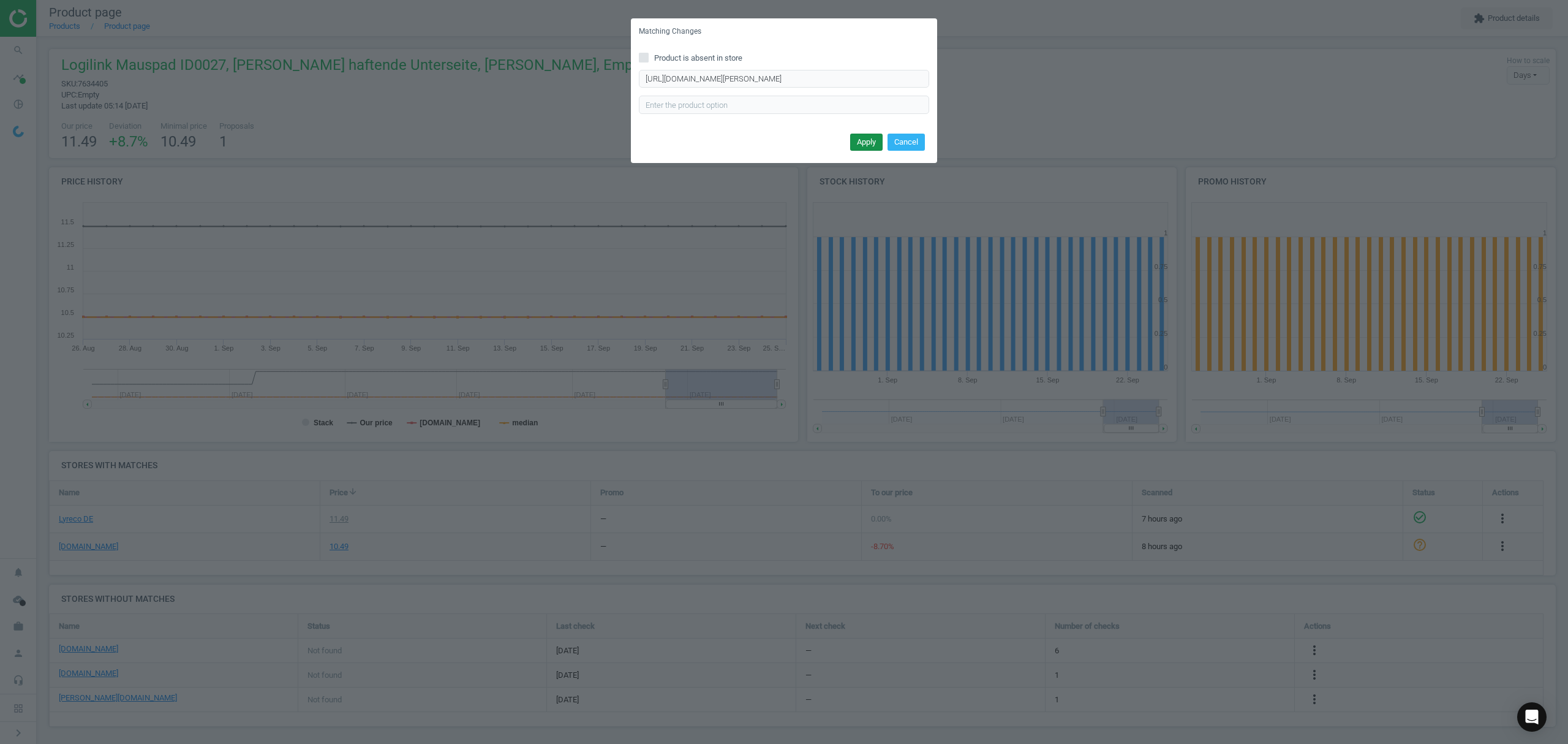
click at [871, 140] on button "Apply" at bounding box center [866, 142] width 32 height 17
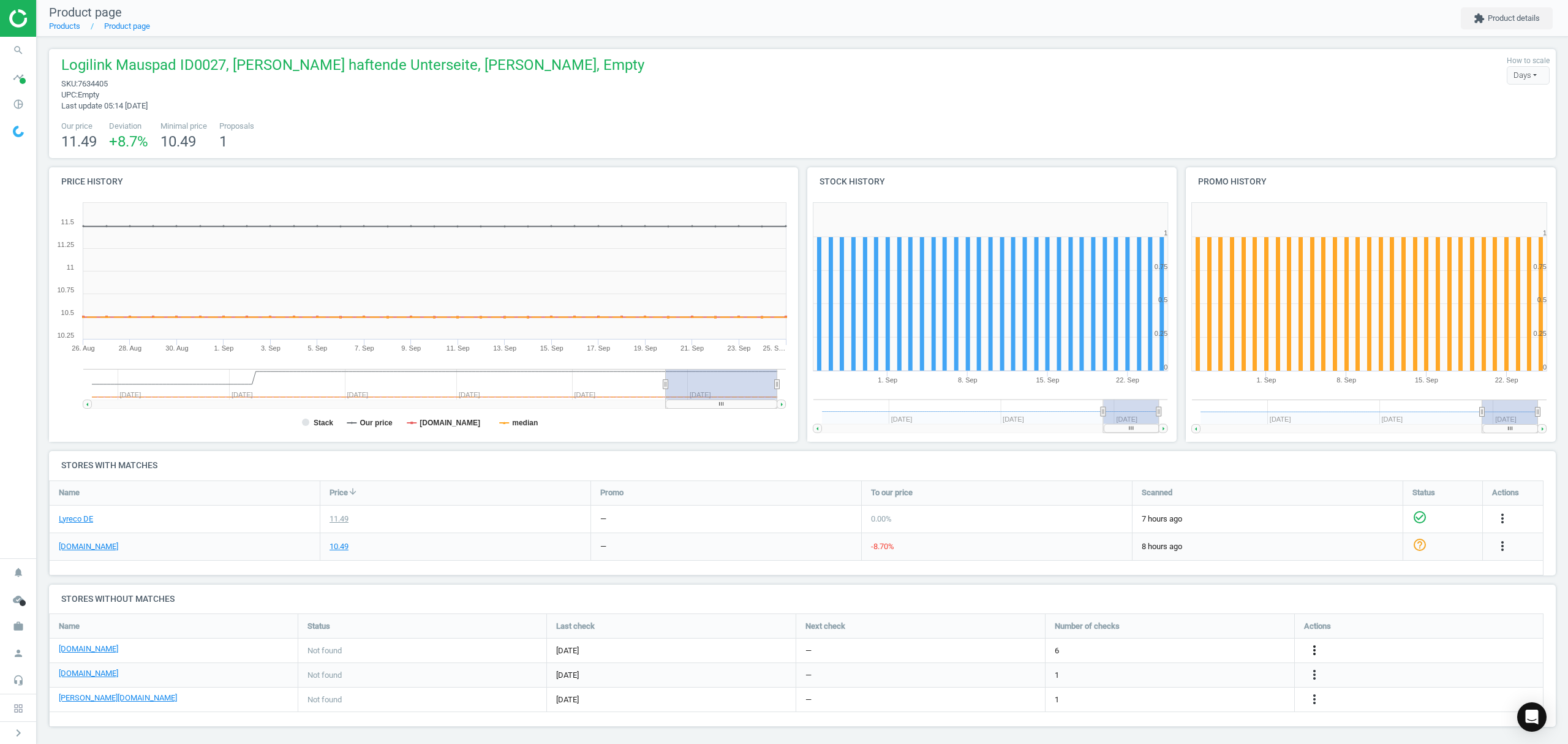
click at [1312, 652] on icon "more_vert" at bounding box center [1315, 650] width 15 height 15
click at [1173, 648] on link "Edit URL/product option" at bounding box center [1219, 651] width 168 height 19
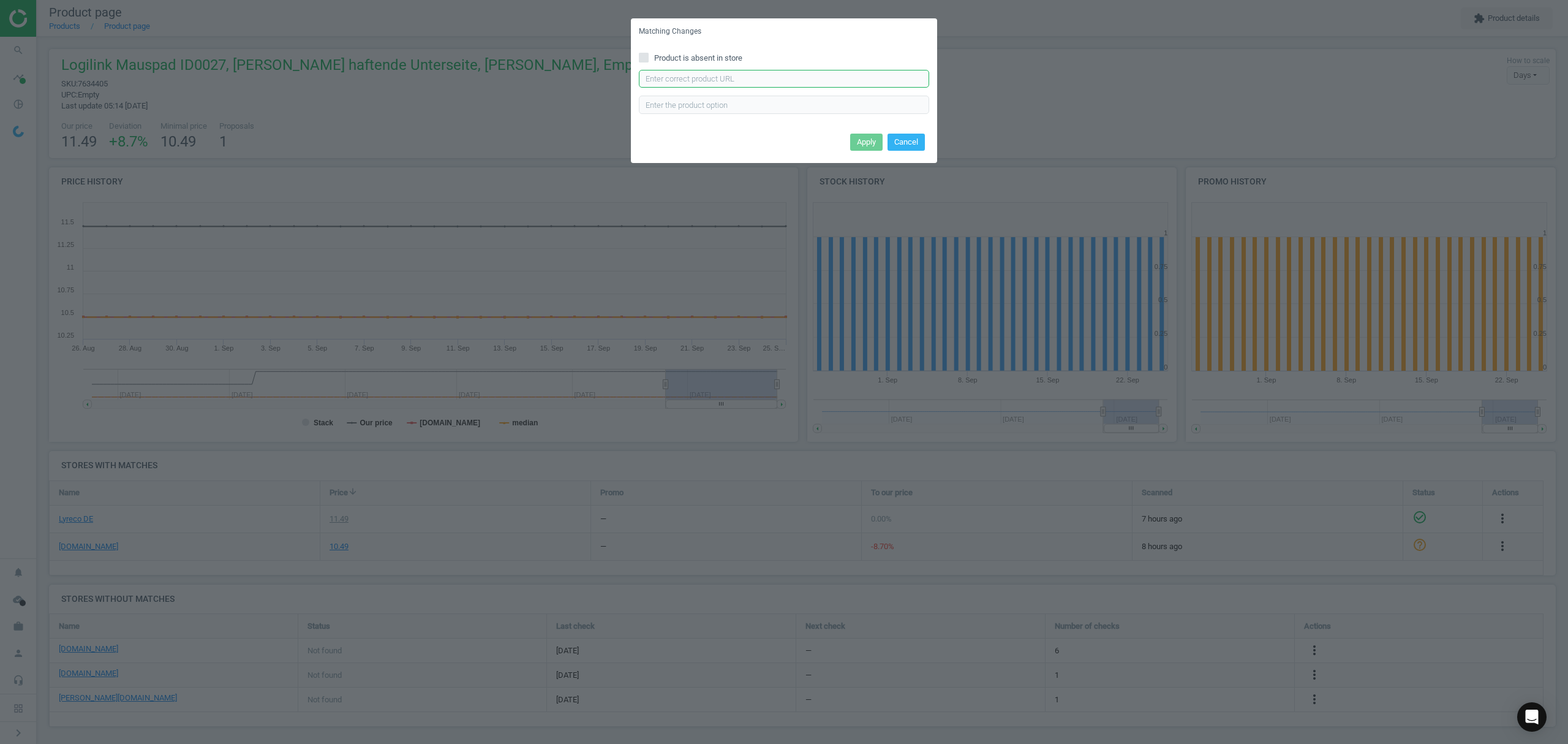
click at [695, 77] on input "text" at bounding box center [784, 79] width 291 height 18
paste input "https://www.viking.de/de/mediarange-mauspad-mros250-schwarz-p-1189685"
type input "https://www.viking.de/de/mediarange-mauspad-mros250-schwarz-p-1189685"
click at [866, 140] on button "Apply" at bounding box center [866, 142] width 32 height 17
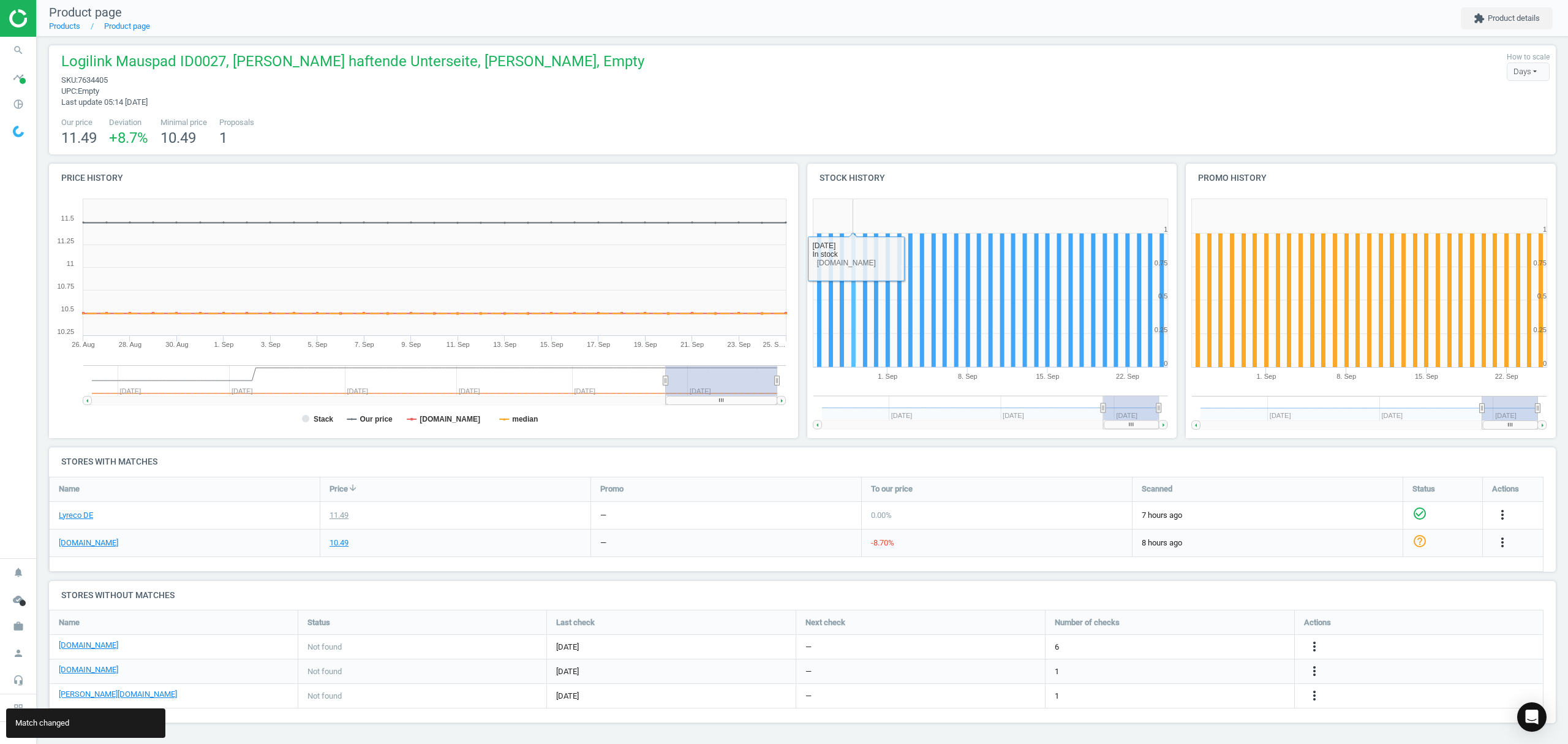
scroll to position [5, 0]
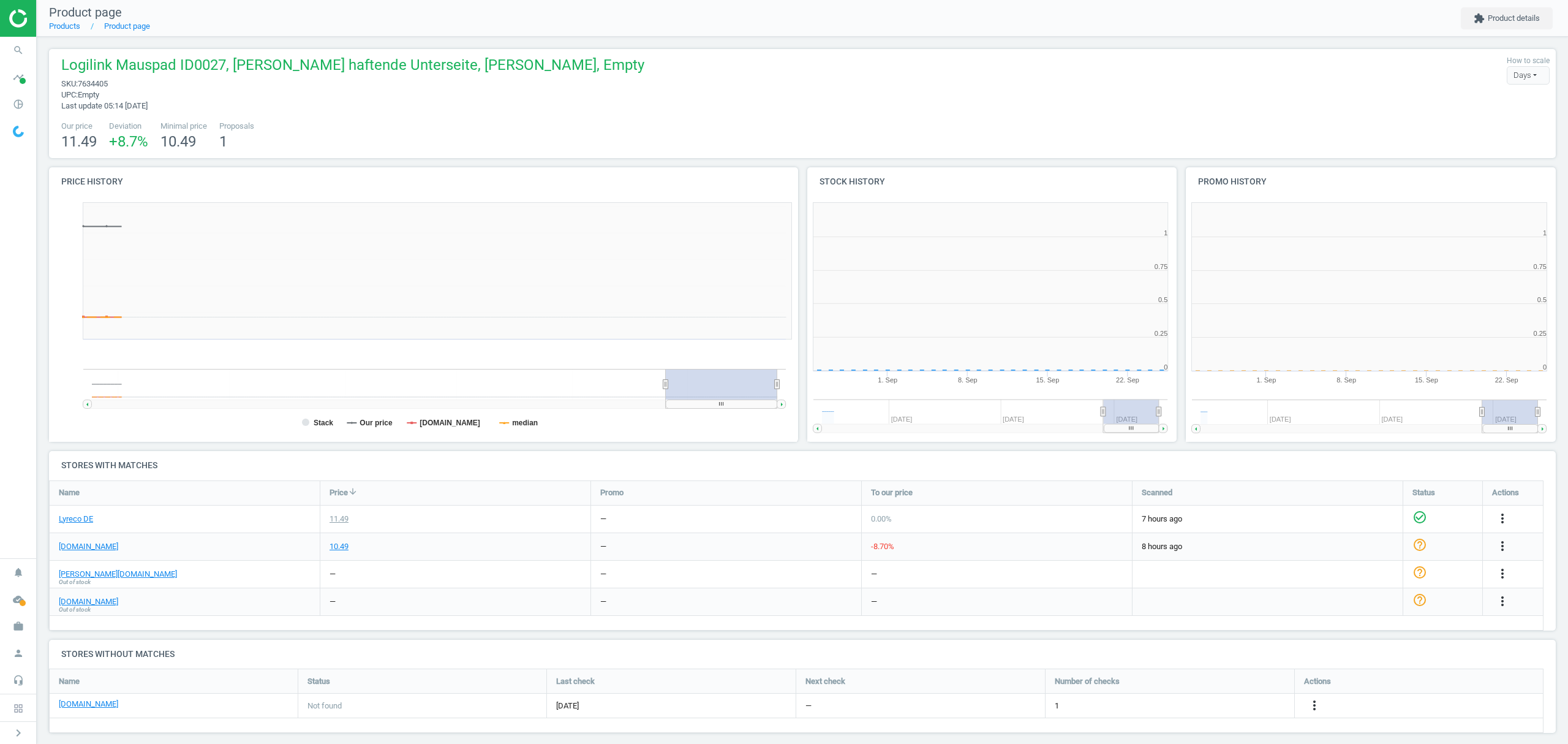
scroll to position [270, 392]
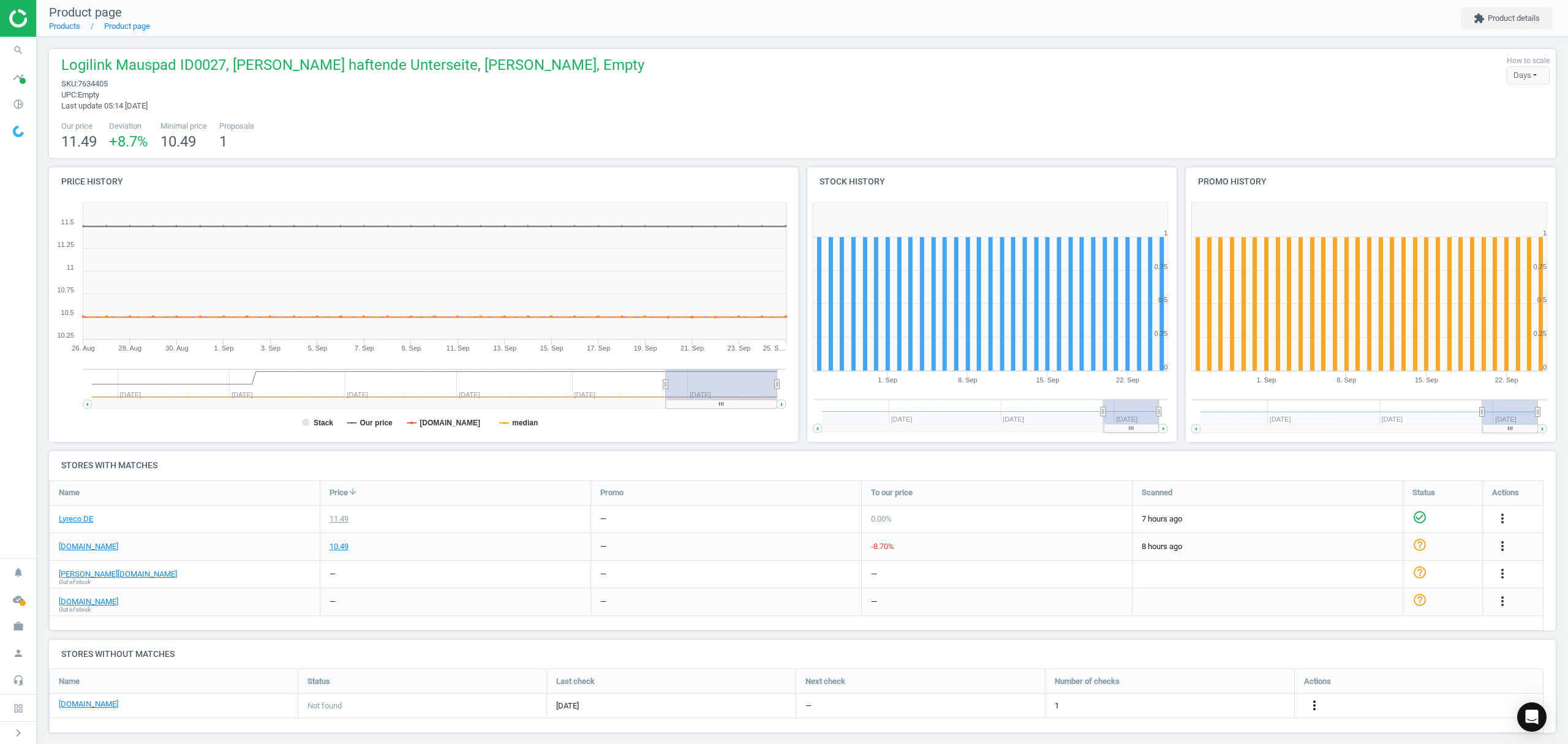
click at [1319, 705] on icon "more_vert" at bounding box center [1315, 705] width 15 height 15
click at [1218, 705] on link "Edit URL/product option" at bounding box center [1219, 706] width 168 height 19
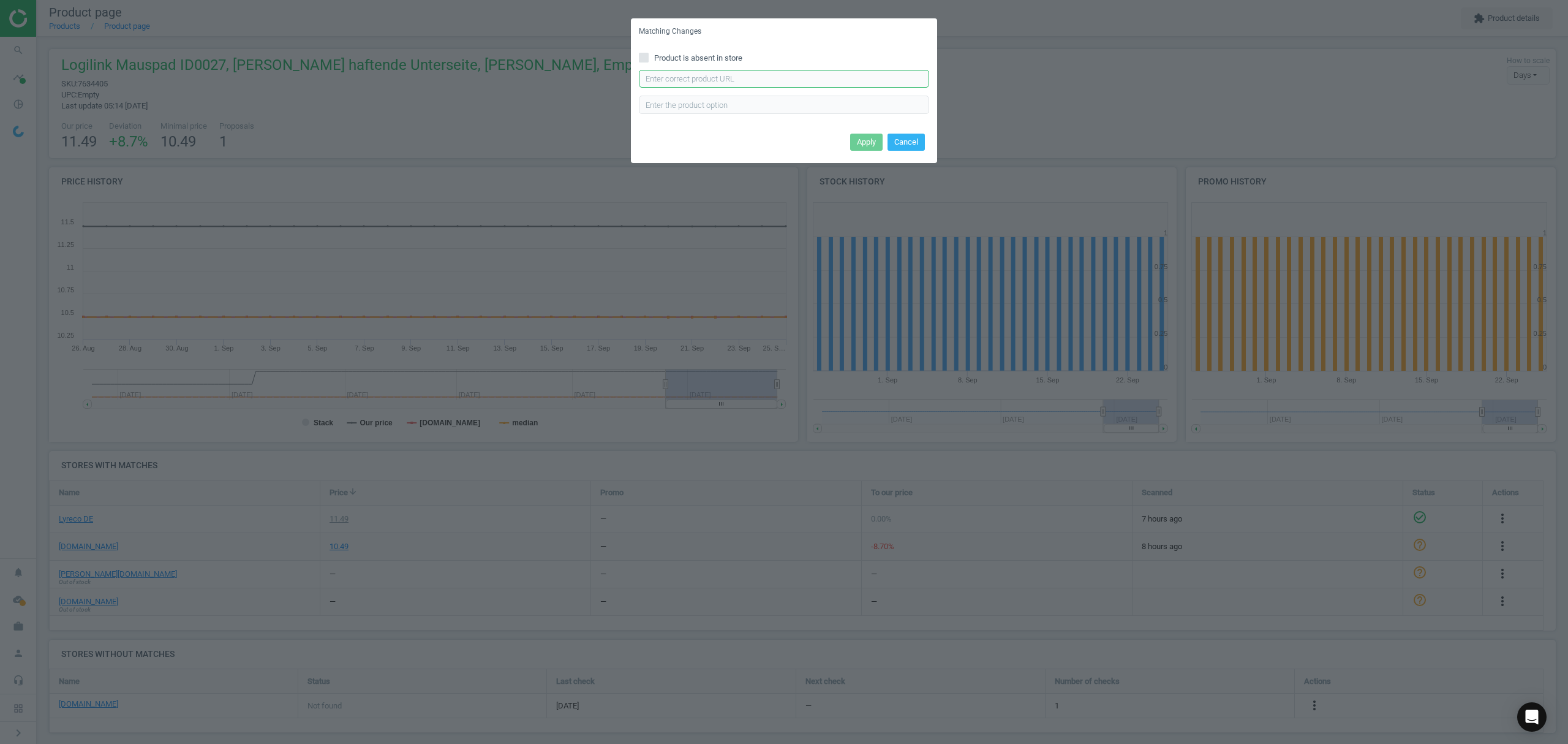
click at [734, 82] on input "text" at bounding box center [784, 79] width 291 height 18
paste input "https://www.office-discount.de/mediarange-mousepad-mit-handgelenkauflage-664209"
type input "https://www.office-discount.de/mediarange-mousepad-mit-handgelenkauflage-664209"
click at [870, 145] on button "Apply" at bounding box center [866, 142] width 32 height 17
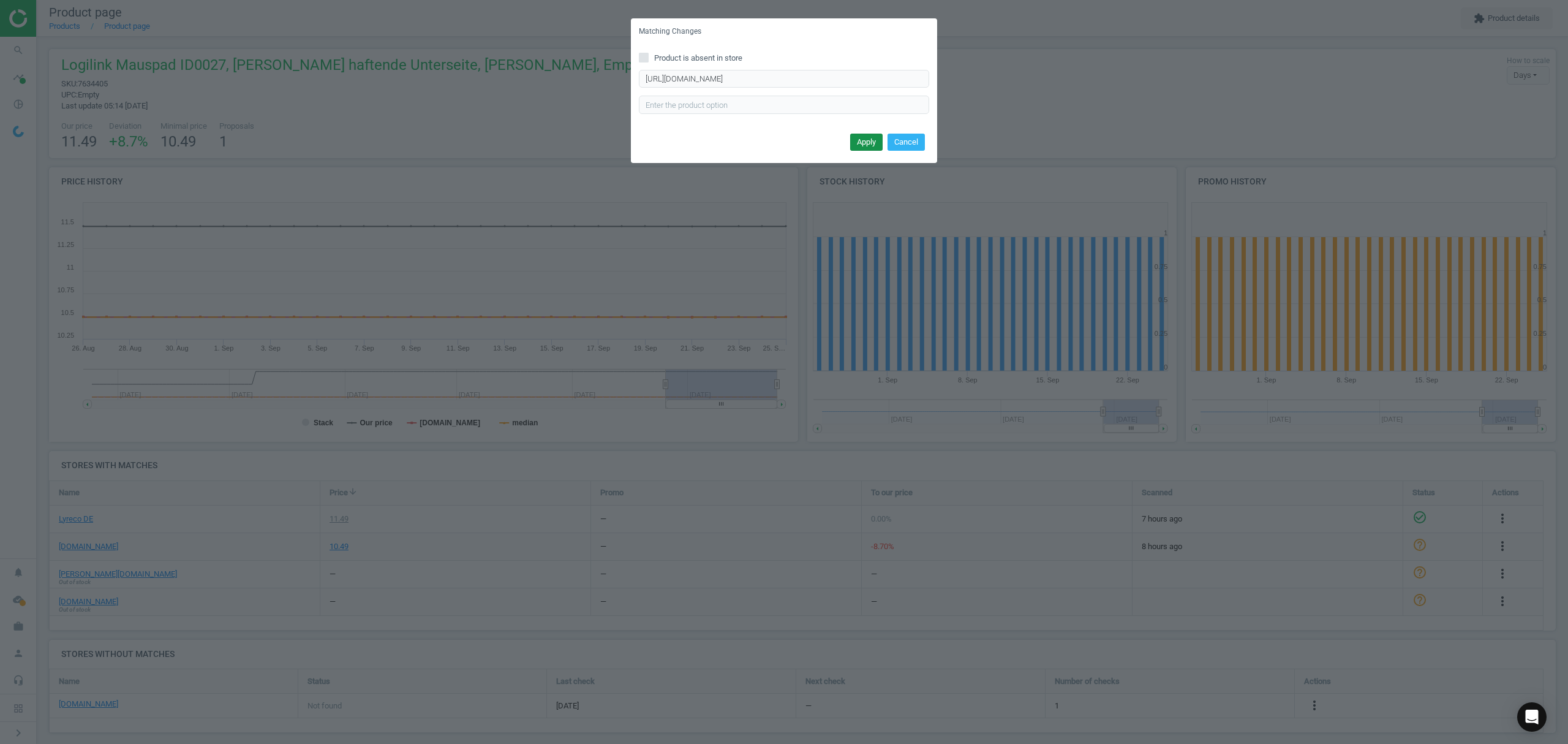
scroll to position [0, 0]
